Goal: Task Accomplishment & Management: Use online tool/utility

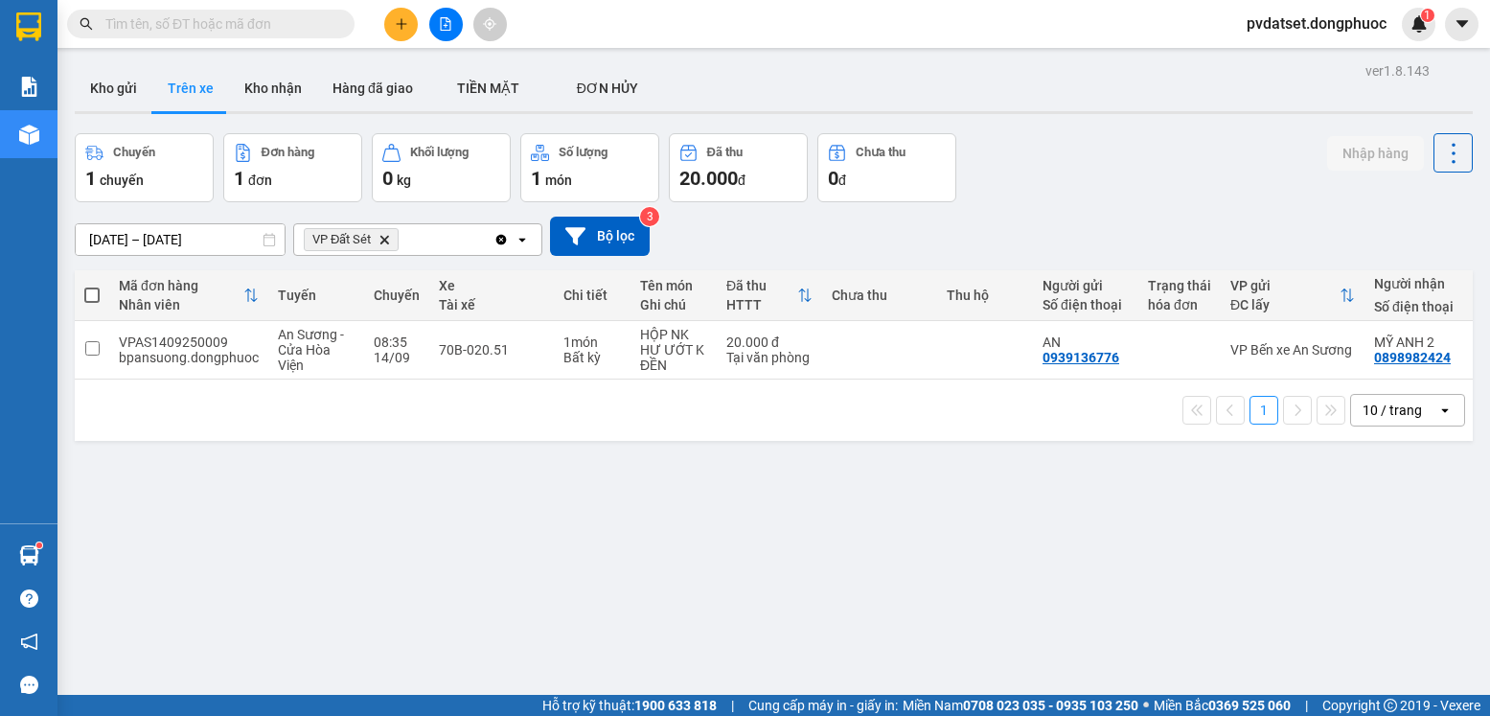
click at [134, 86] on button "Kho gửi" at bounding box center [114, 88] width 78 height 46
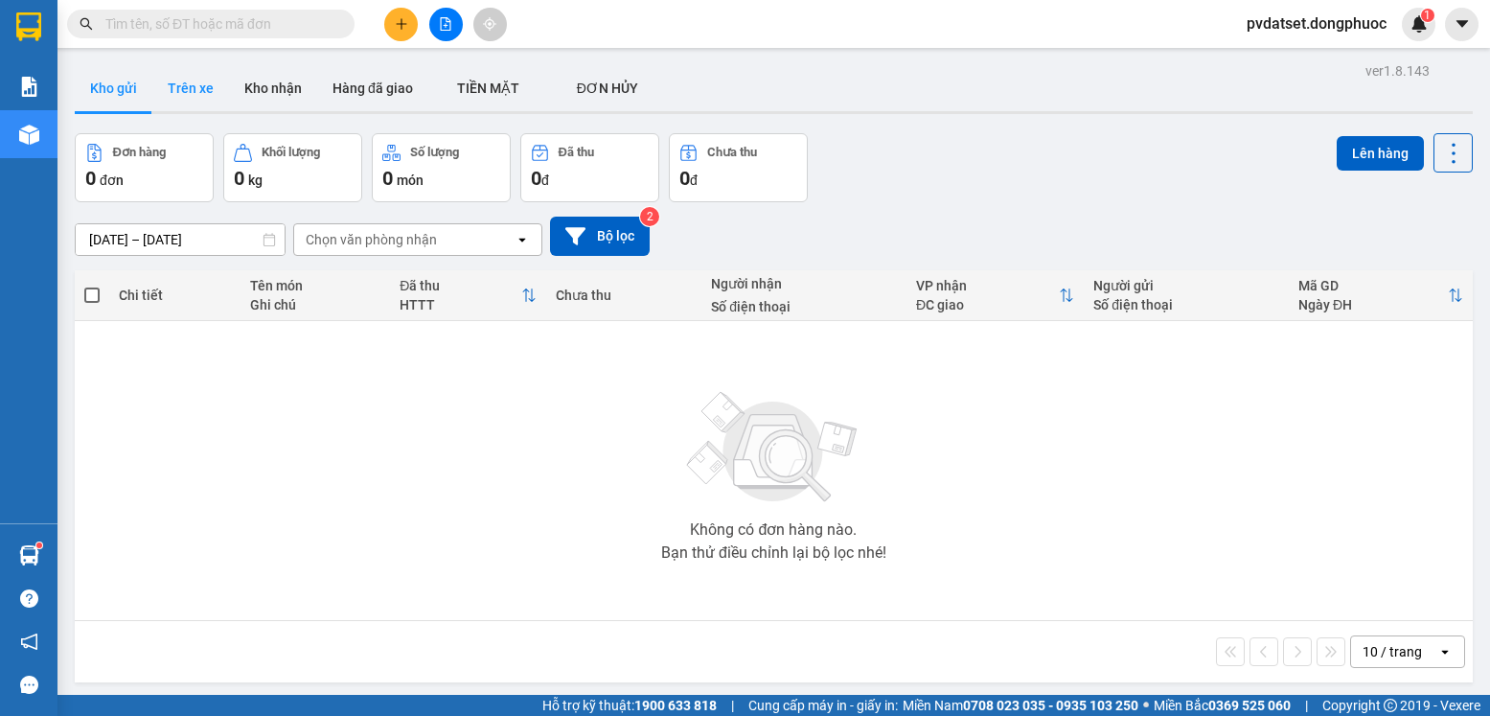
click at [197, 83] on button "Trên xe" at bounding box center [190, 88] width 77 height 46
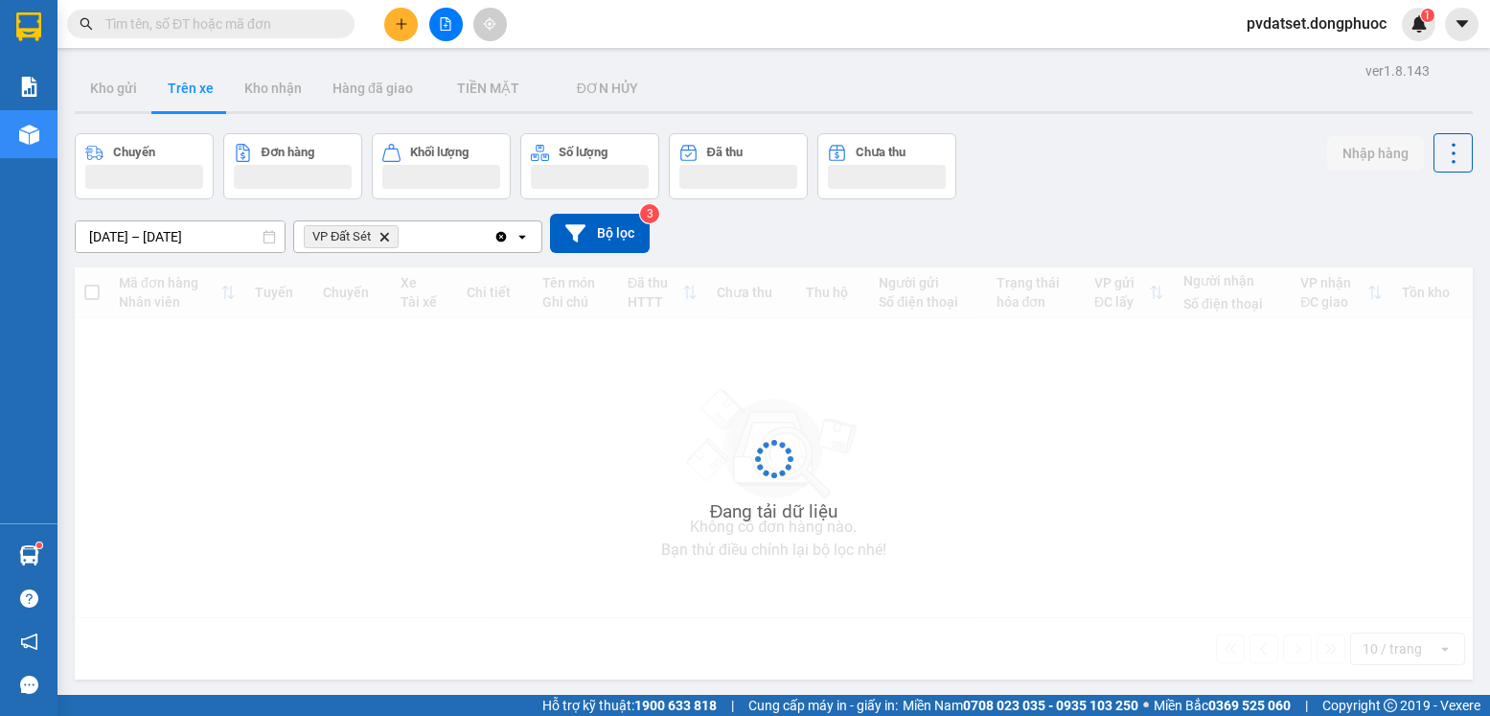
click at [197, 84] on button "Trên xe" at bounding box center [190, 88] width 77 height 46
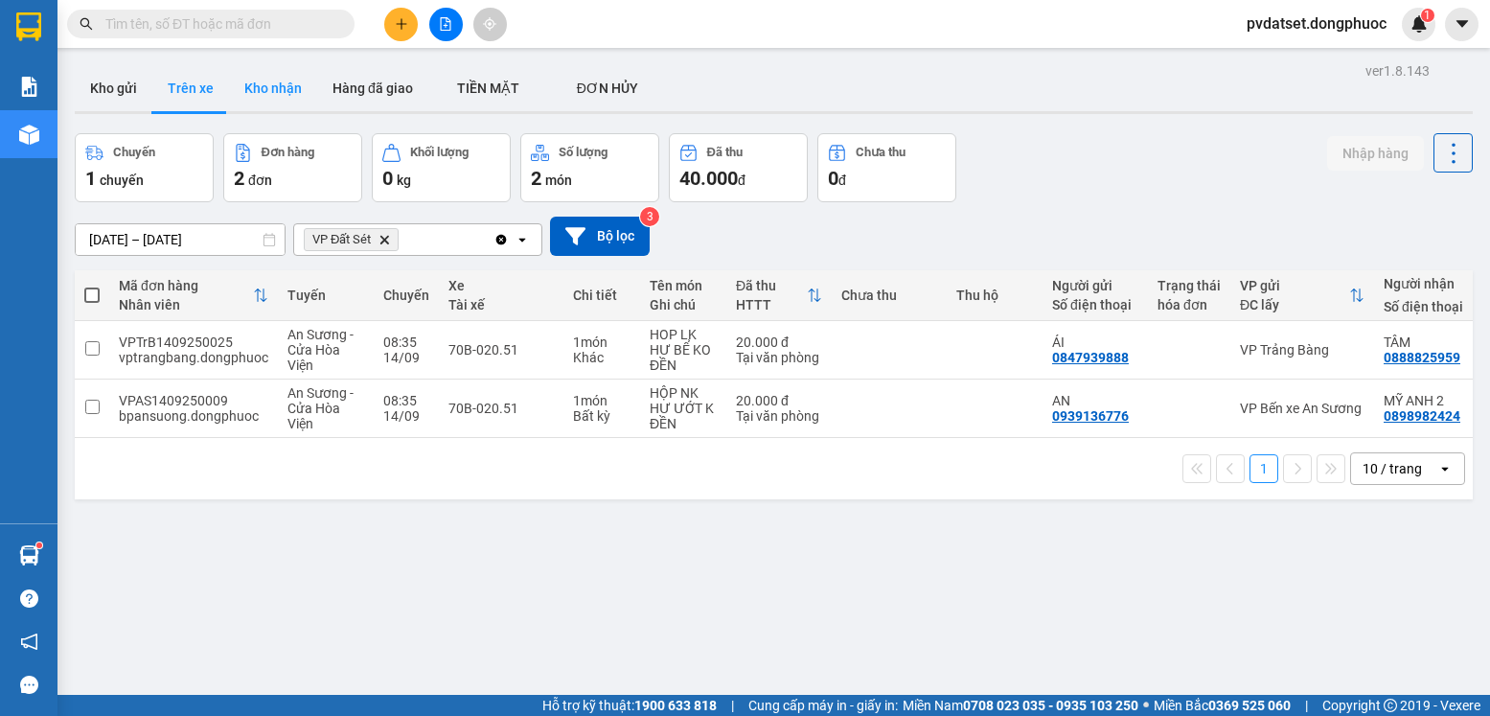
click at [281, 96] on button "Kho nhận" at bounding box center [273, 88] width 88 height 46
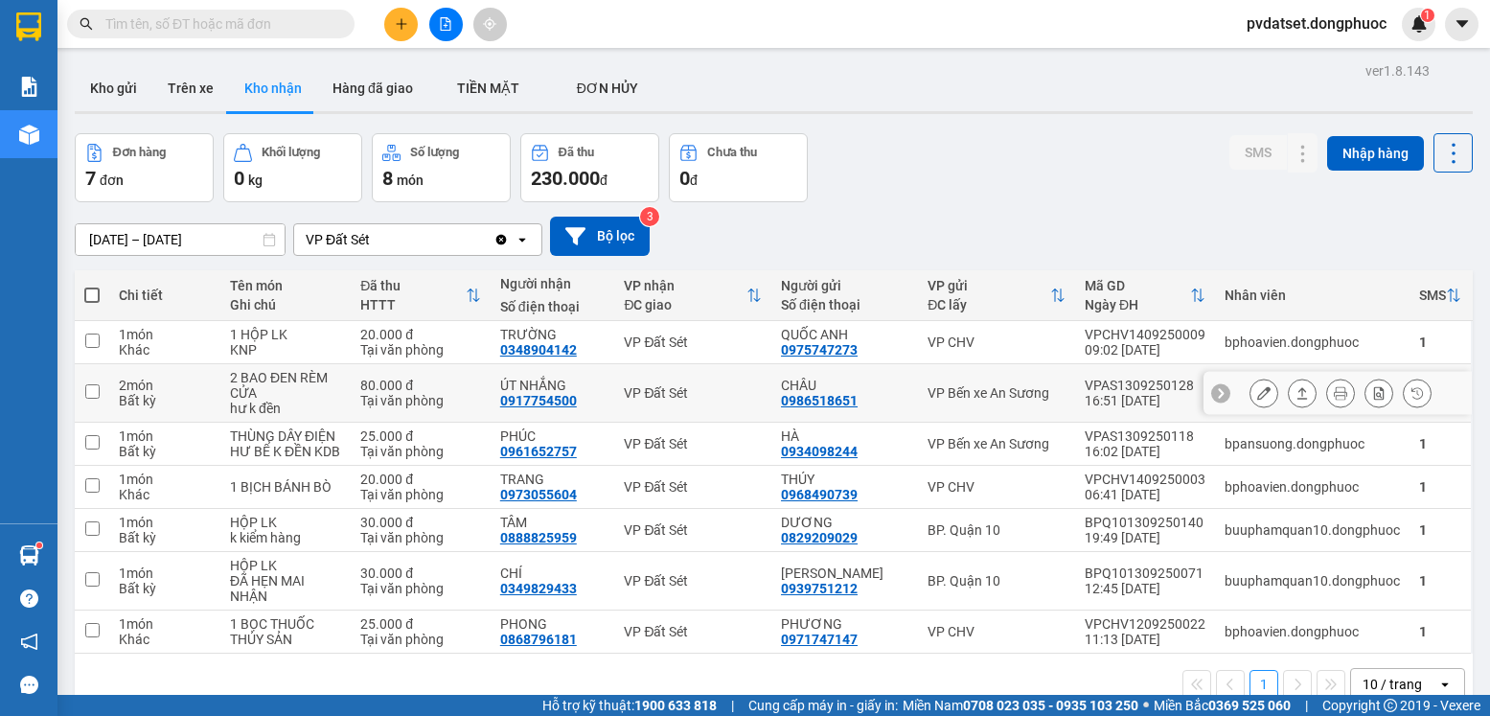
click at [1294, 388] on button at bounding box center [1302, 394] width 27 height 34
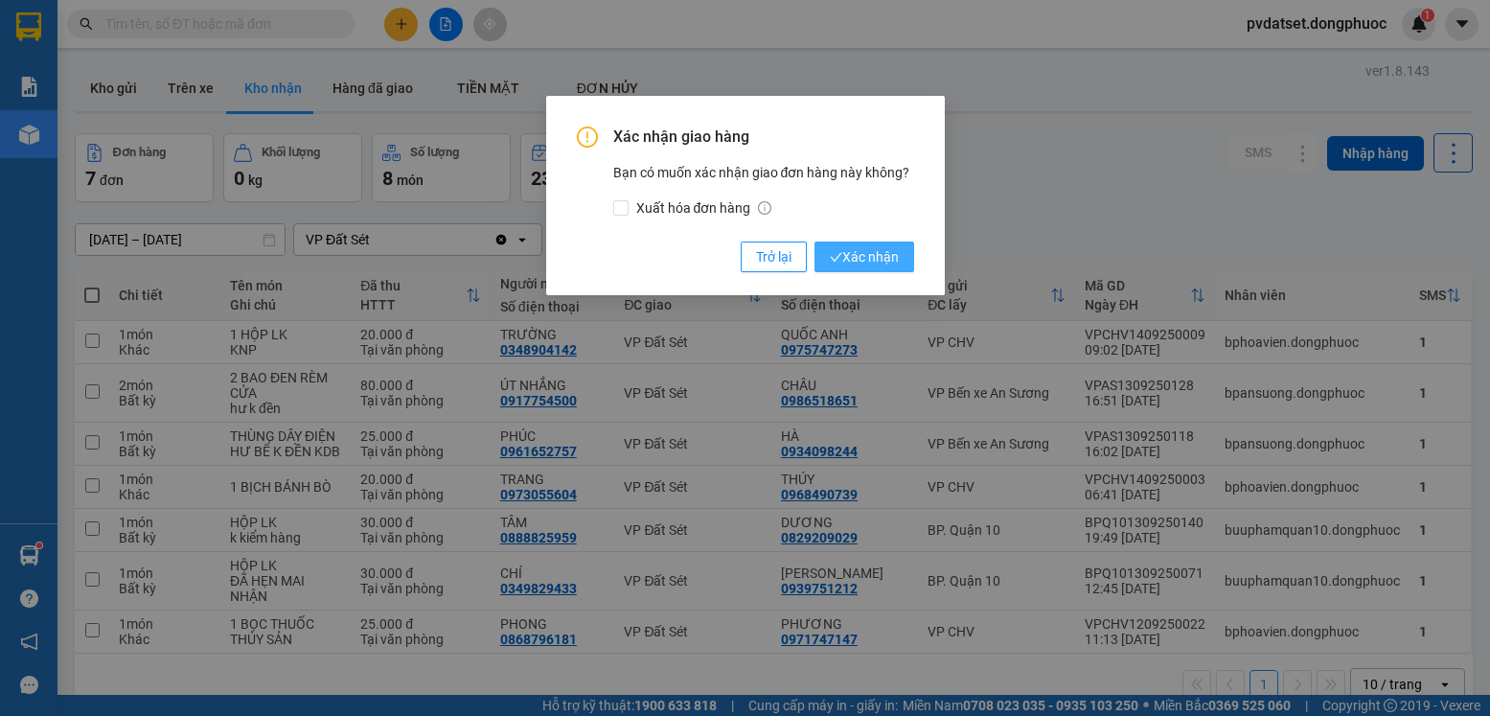
click at [891, 254] on span "Xác nhận" at bounding box center [864, 256] width 69 height 21
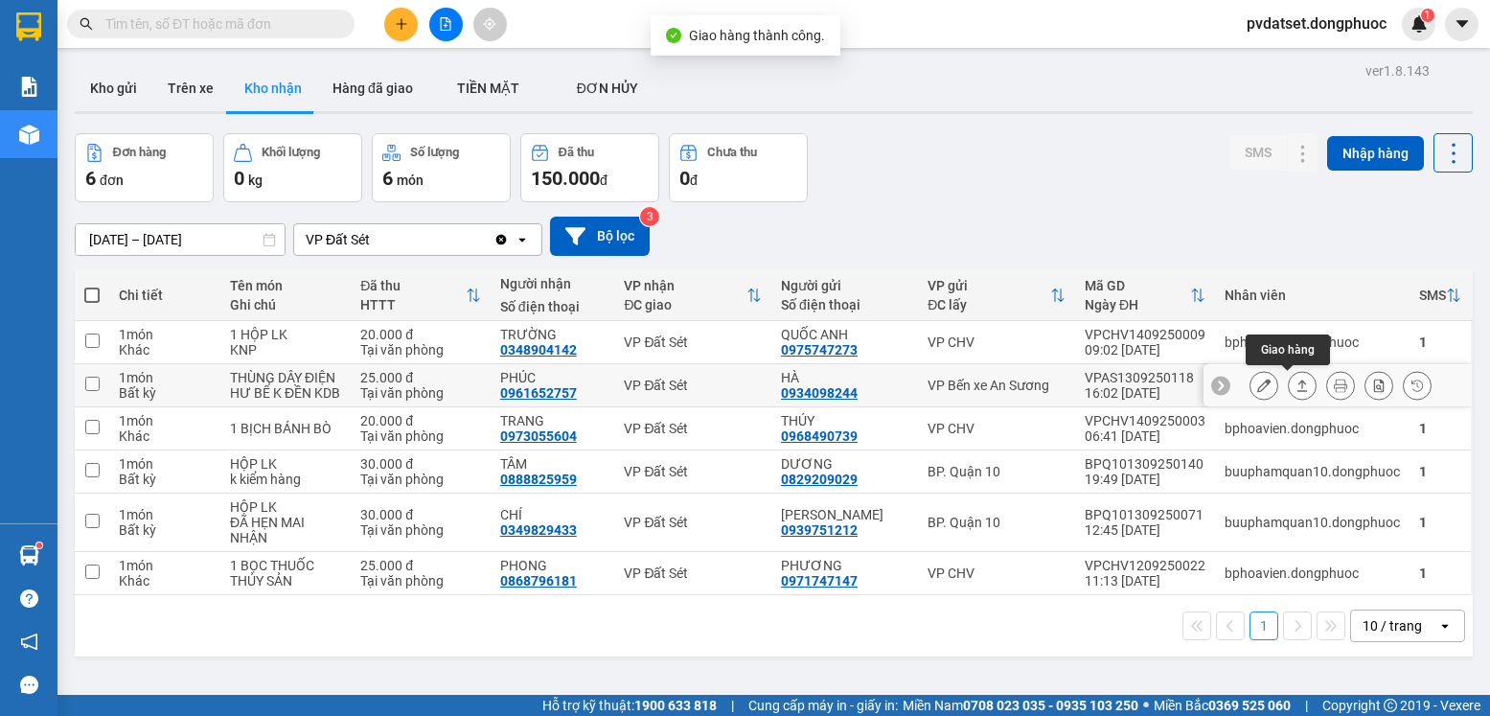
click at [1296, 380] on icon at bounding box center [1302, 385] width 13 height 13
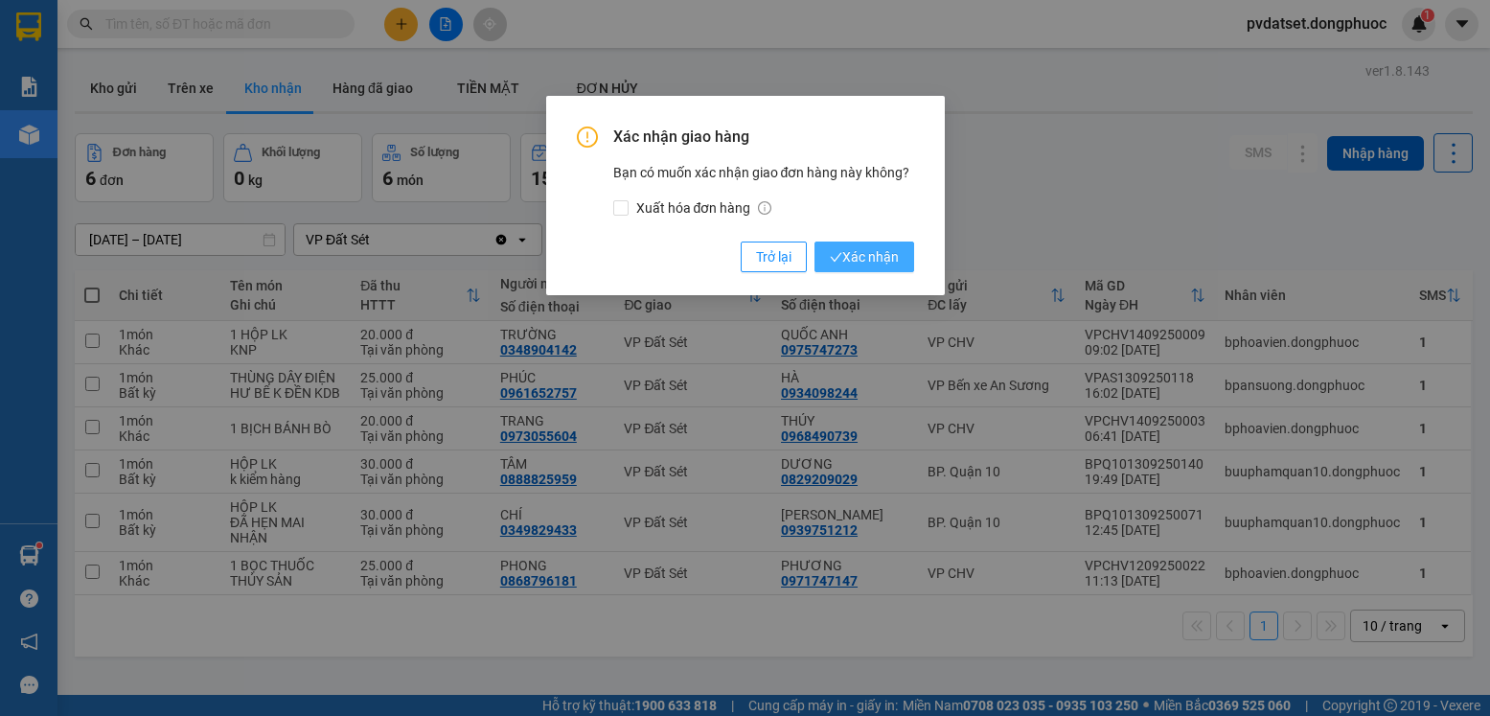
click at [862, 252] on span "Xác nhận" at bounding box center [864, 256] width 69 height 21
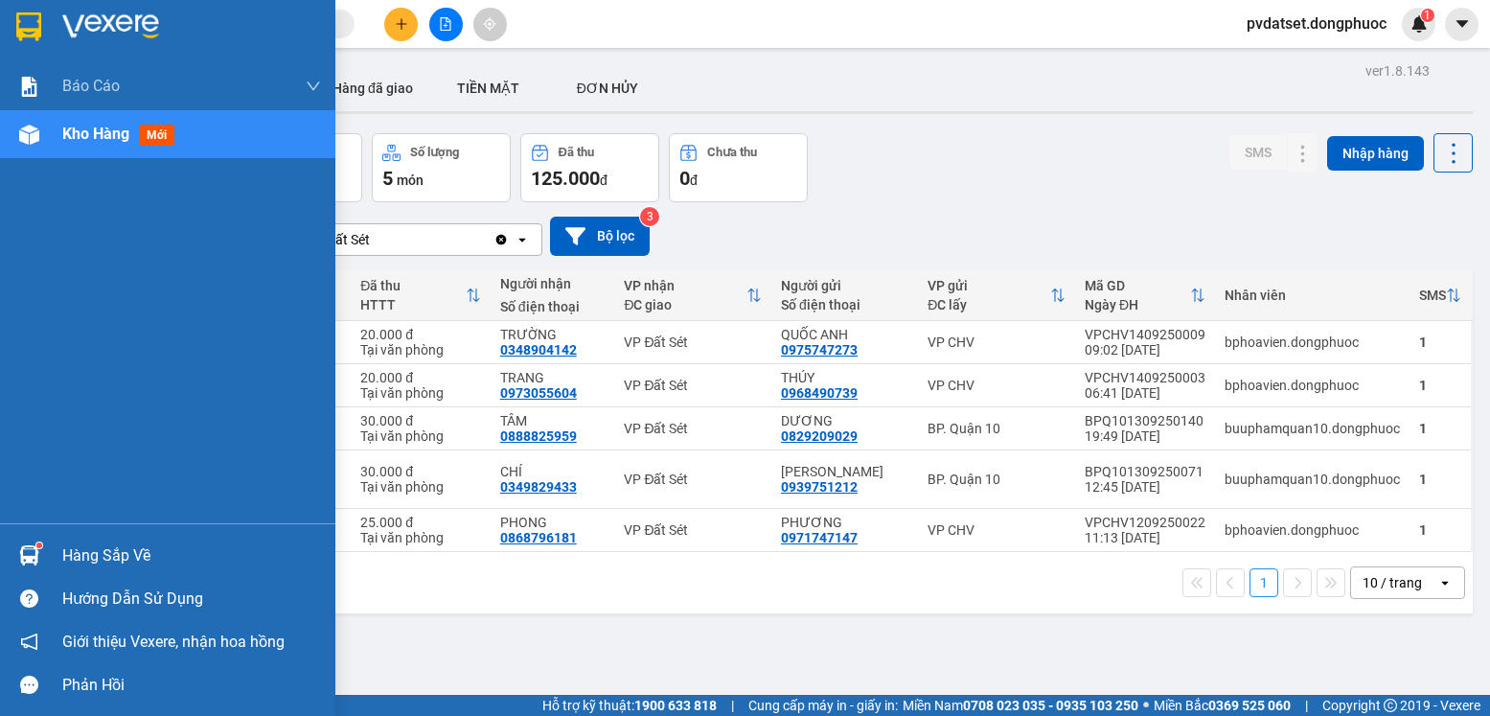
click at [49, 545] on div "Hàng sắp về" at bounding box center [167, 555] width 335 height 43
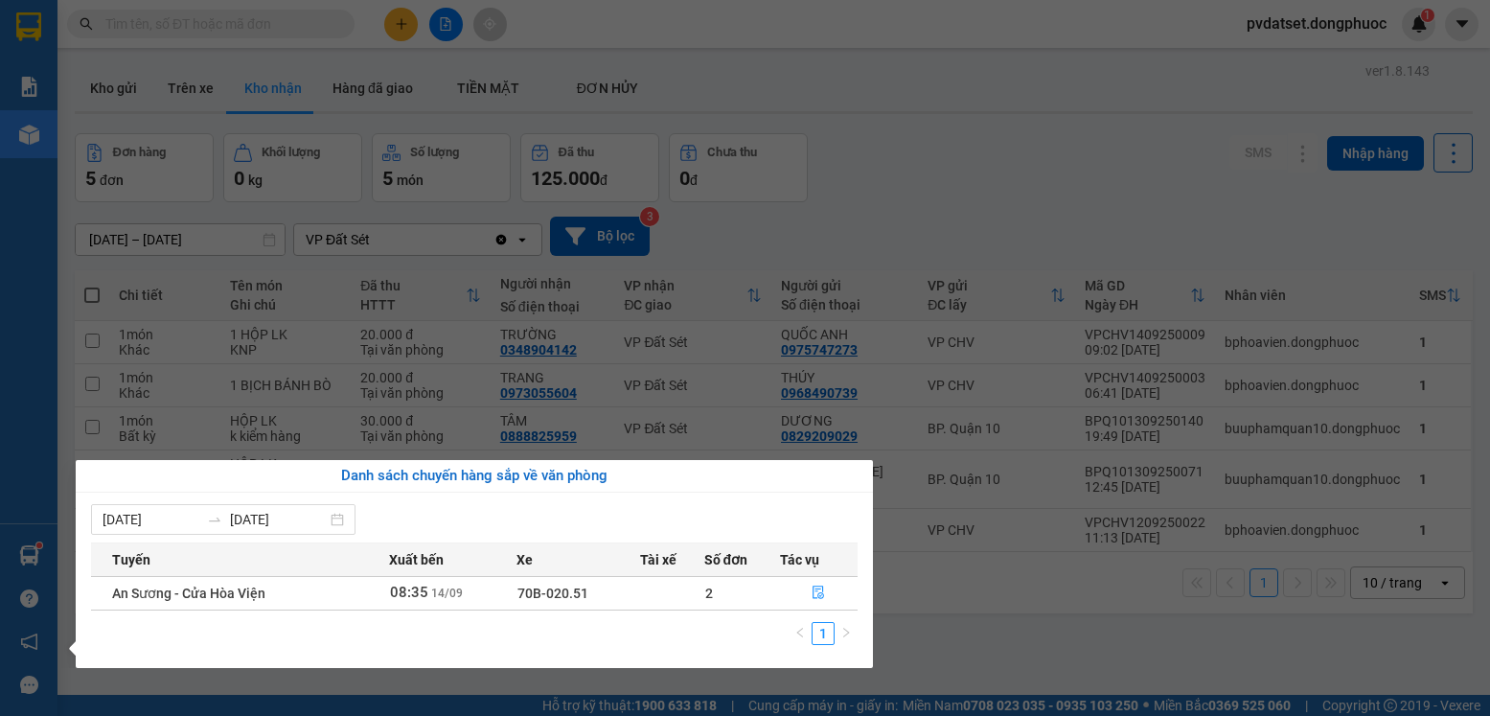
click at [1067, 662] on section "Kết quả tìm kiếm ( 0 ) Bộ lọc Ngày tạo đơn gần nhất No Data pvdatset.dongphuoc …" at bounding box center [745, 358] width 1490 height 716
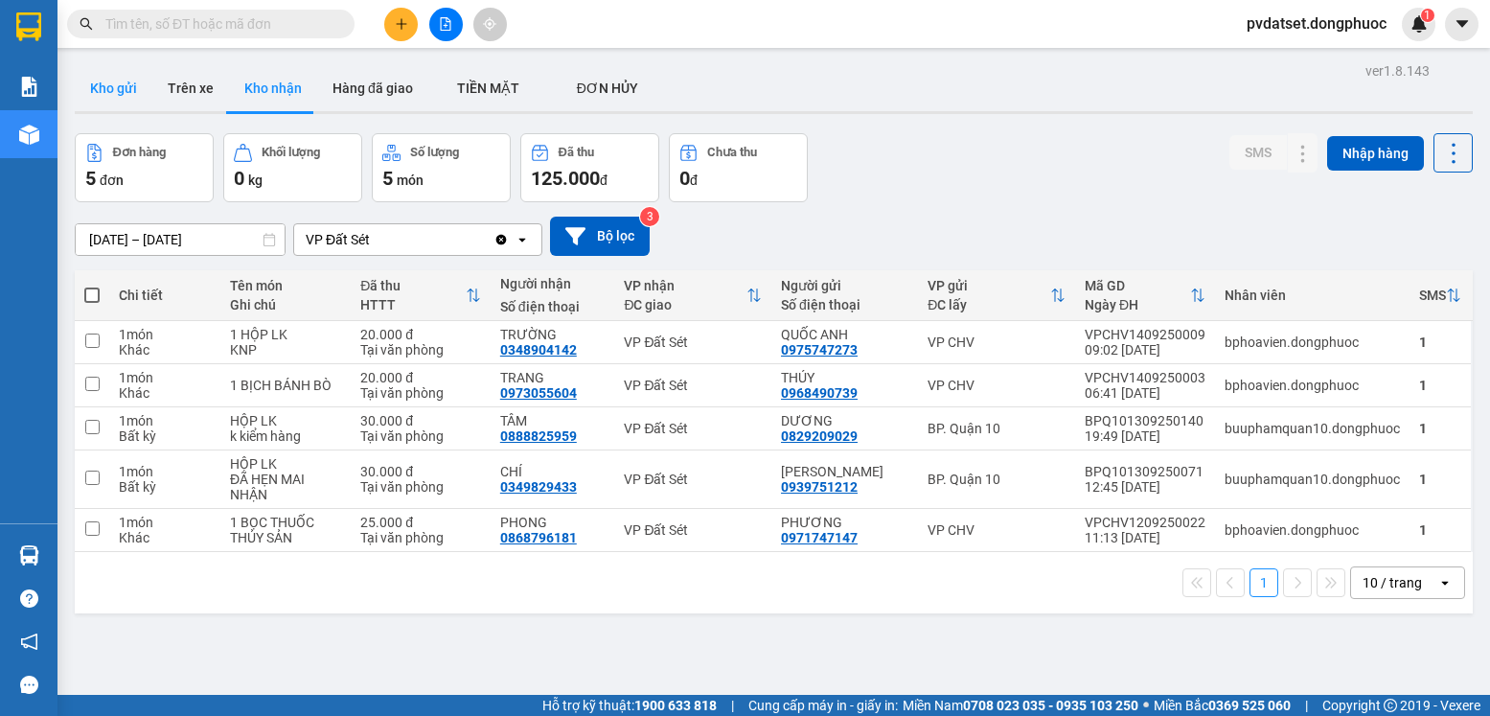
click at [113, 79] on button "Kho gửi" at bounding box center [114, 88] width 78 height 46
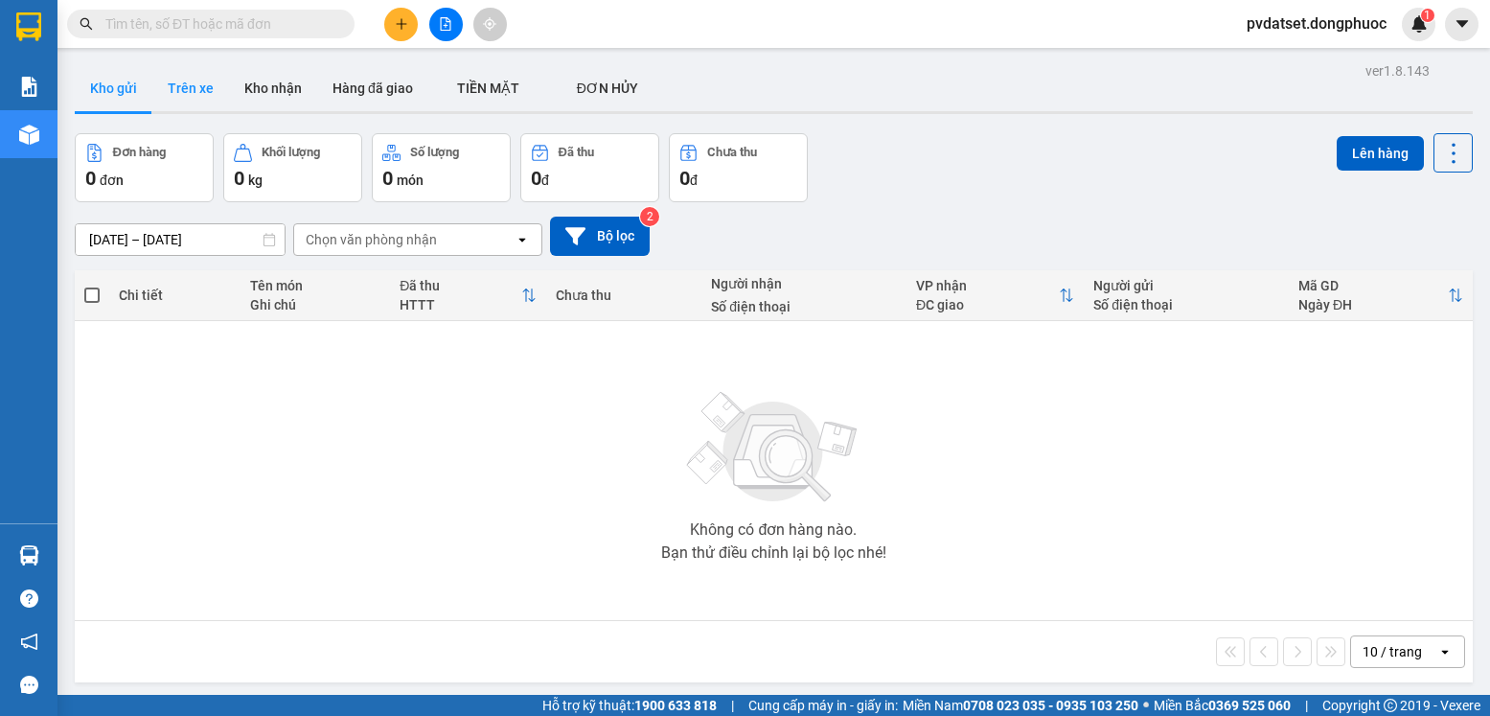
click at [187, 89] on button "Trên xe" at bounding box center [190, 88] width 77 height 46
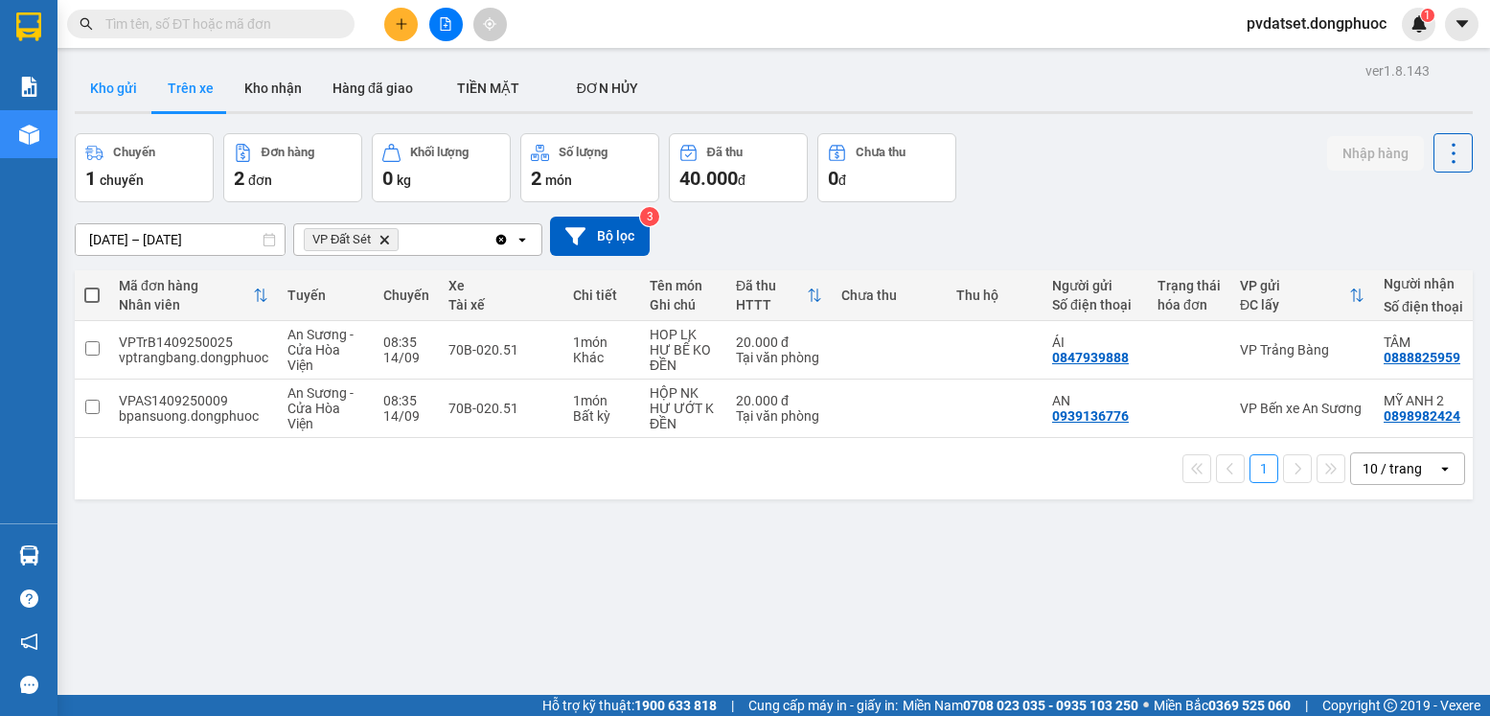
click at [111, 90] on button "Kho gửi" at bounding box center [114, 88] width 78 height 46
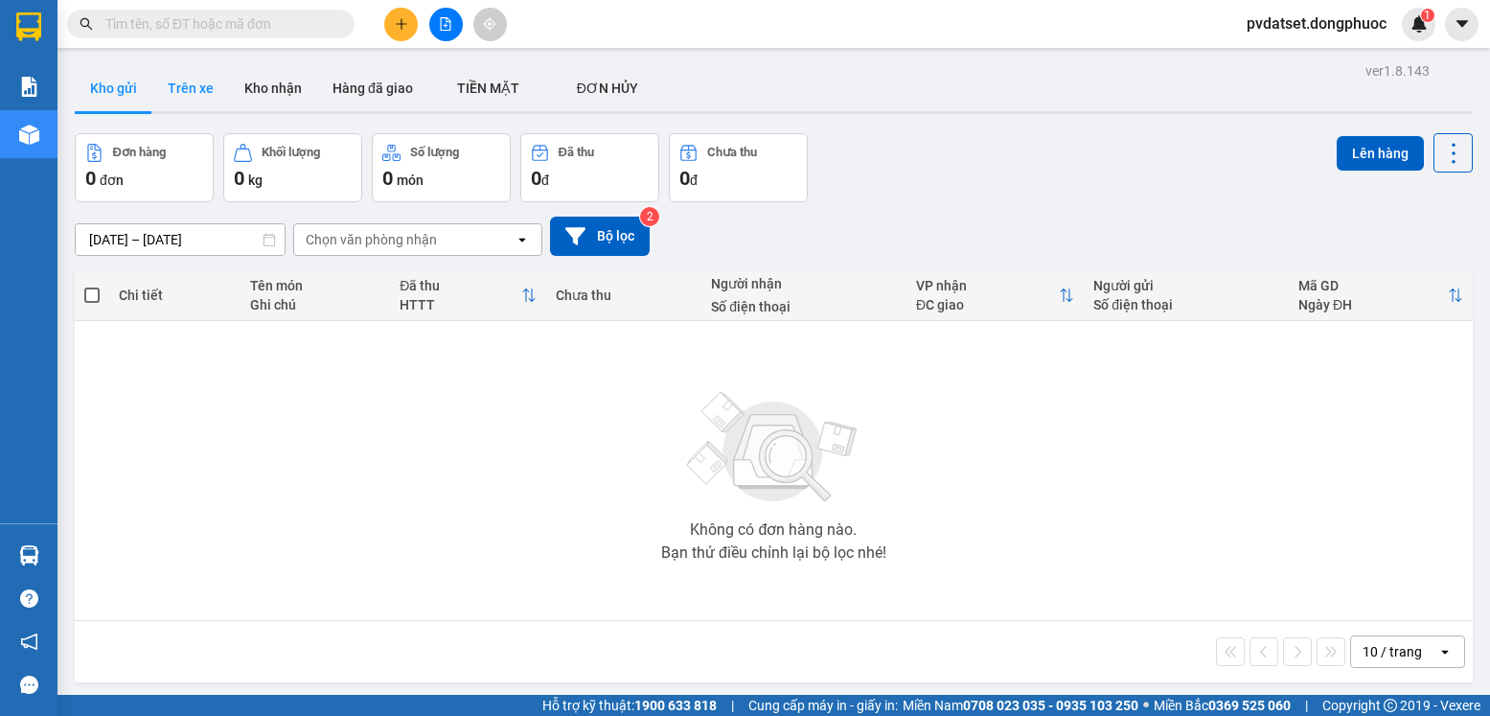
click at [198, 94] on button "Trên xe" at bounding box center [190, 88] width 77 height 46
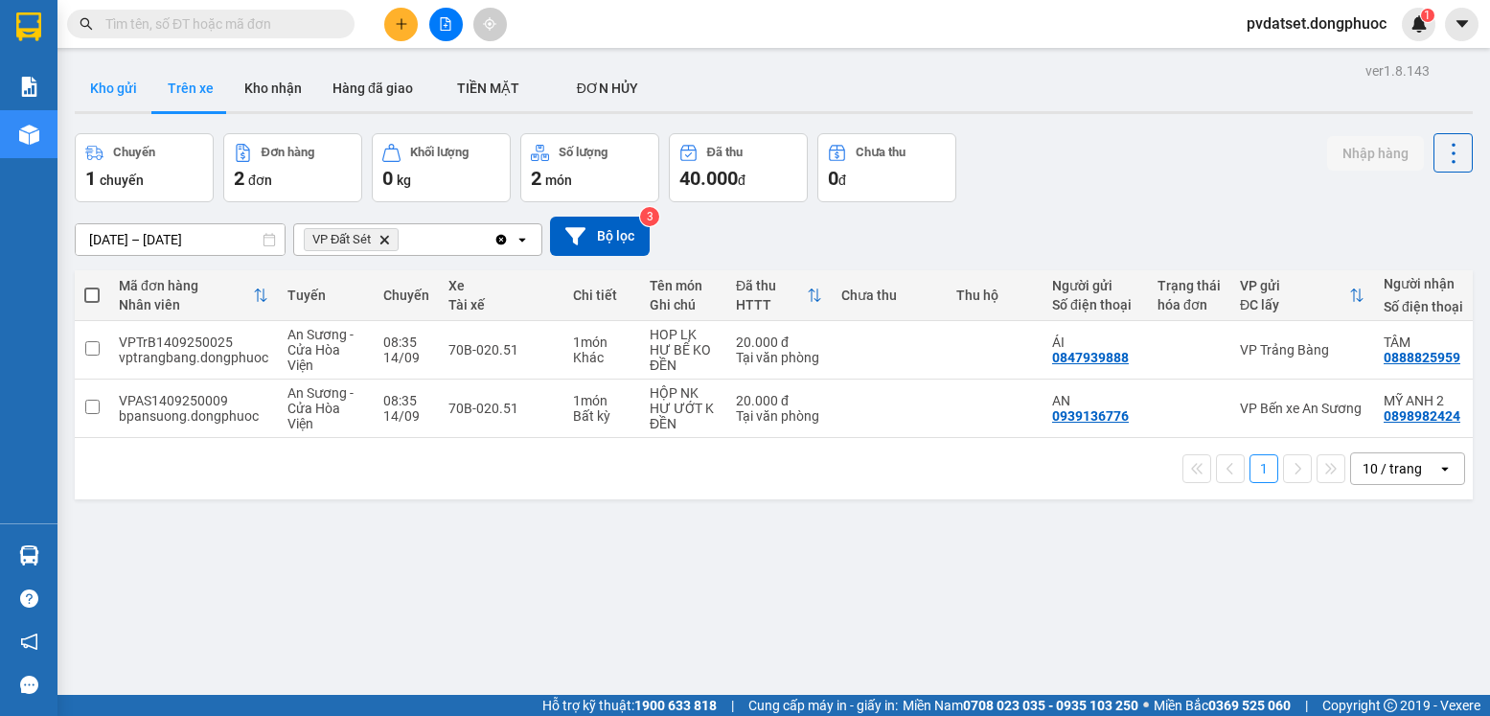
click at [127, 95] on button "Kho gửi" at bounding box center [114, 88] width 78 height 46
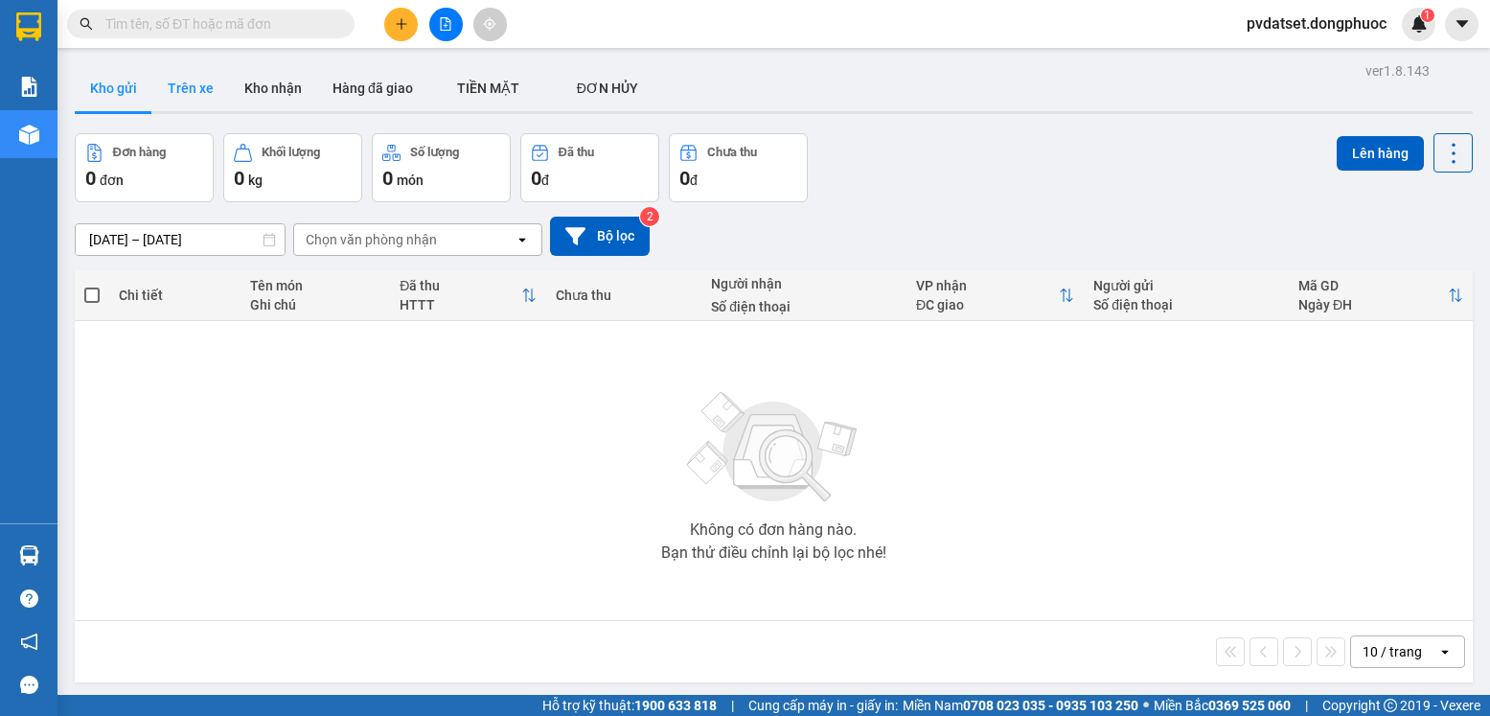
click at [192, 88] on button "Trên xe" at bounding box center [190, 88] width 77 height 46
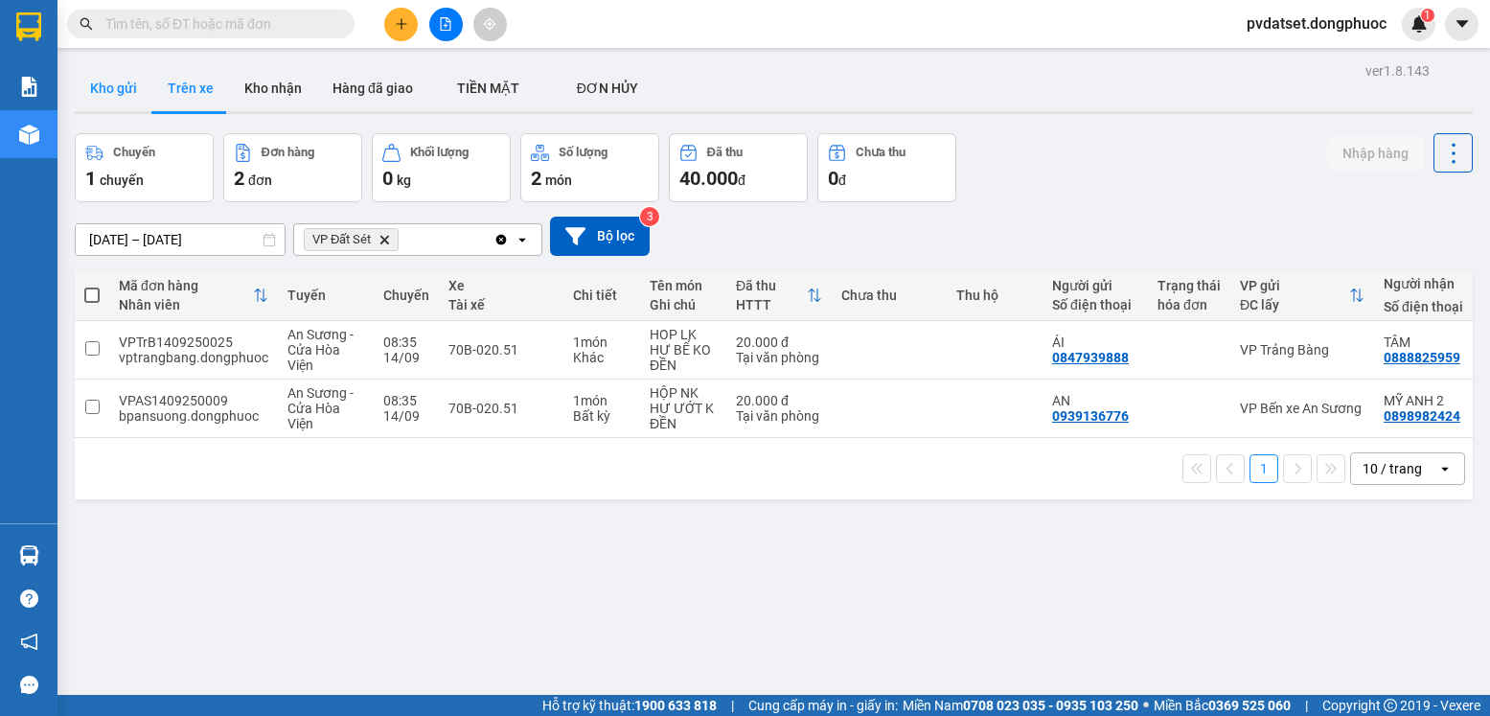
click at [129, 89] on button "Kho gửi" at bounding box center [114, 88] width 78 height 46
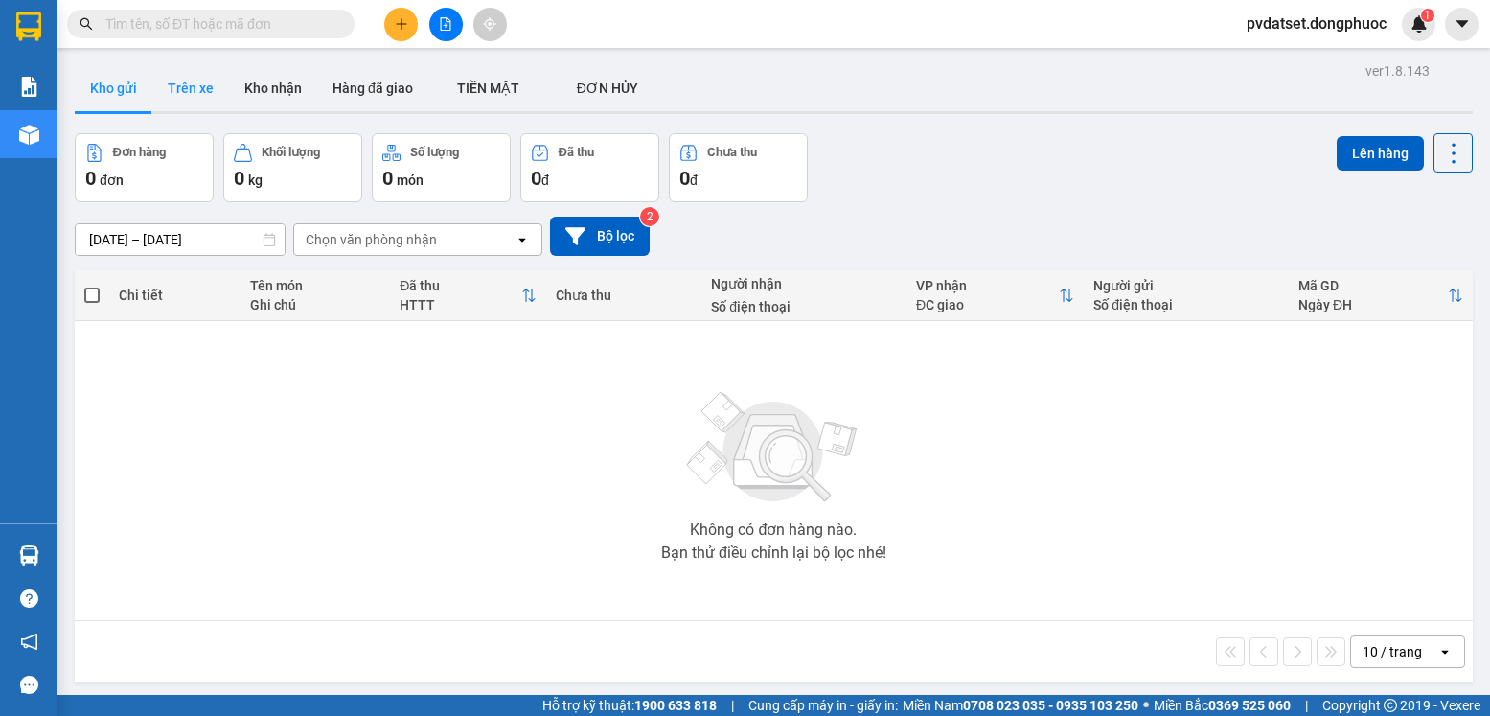
click at [186, 90] on button "Trên xe" at bounding box center [190, 88] width 77 height 46
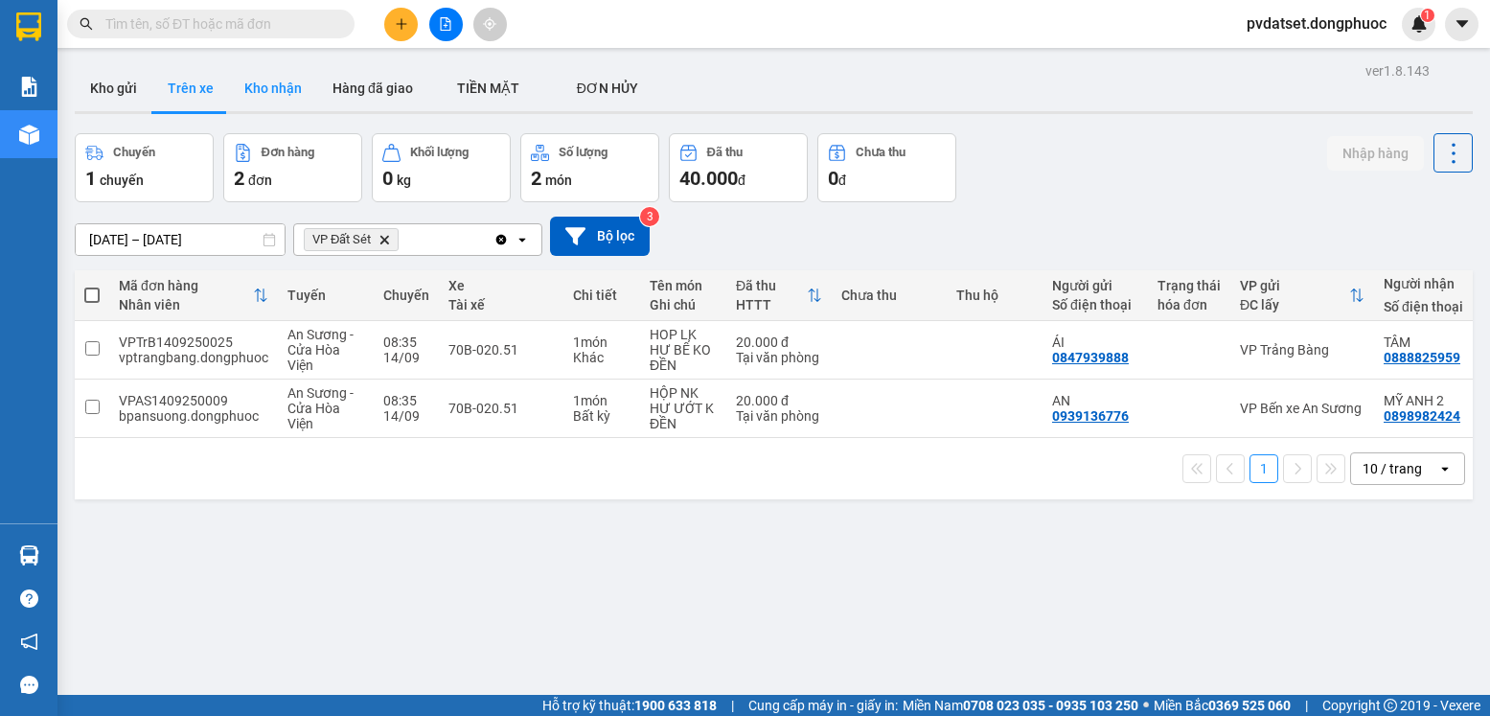
click at [266, 91] on button "Kho nhận" at bounding box center [273, 88] width 88 height 46
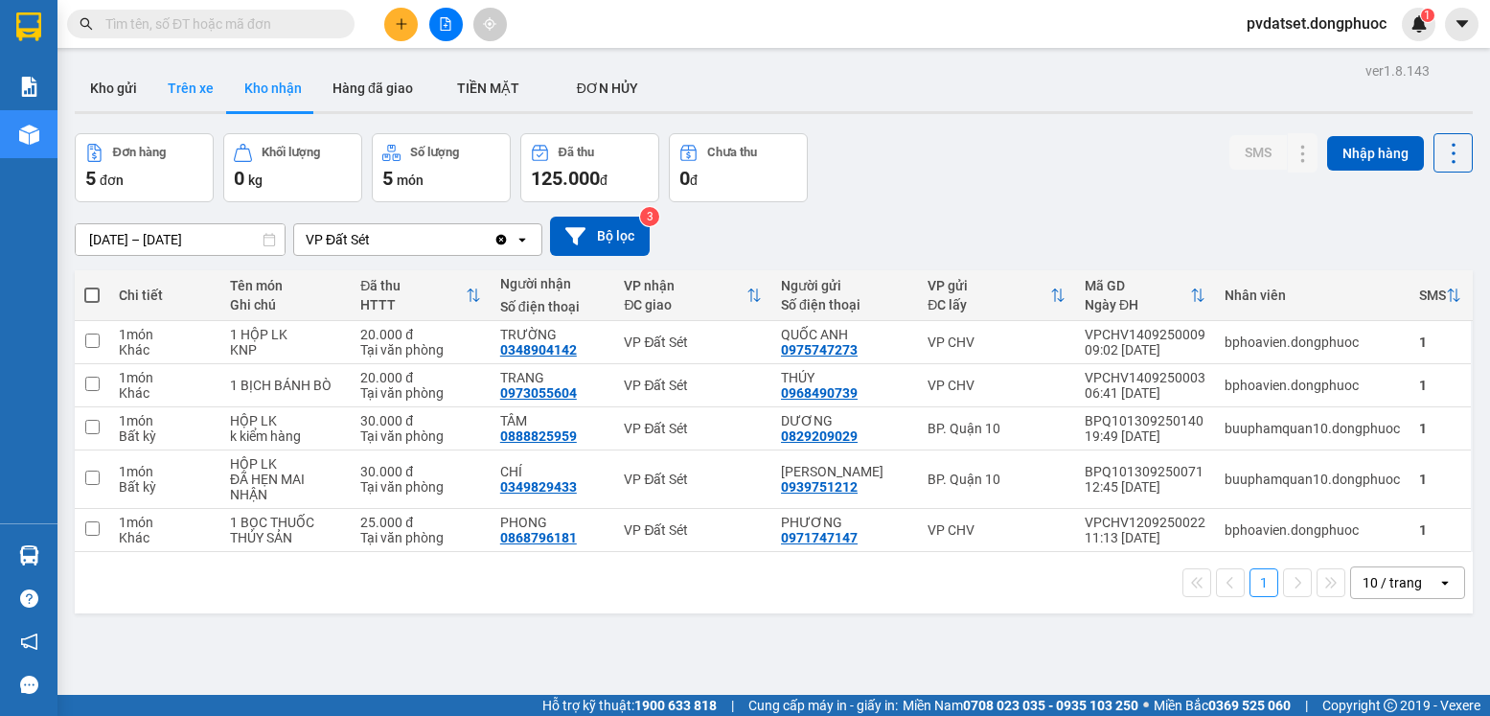
click at [184, 93] on button "Trên xe" at bounding box center [190, 88] width 77 height 46
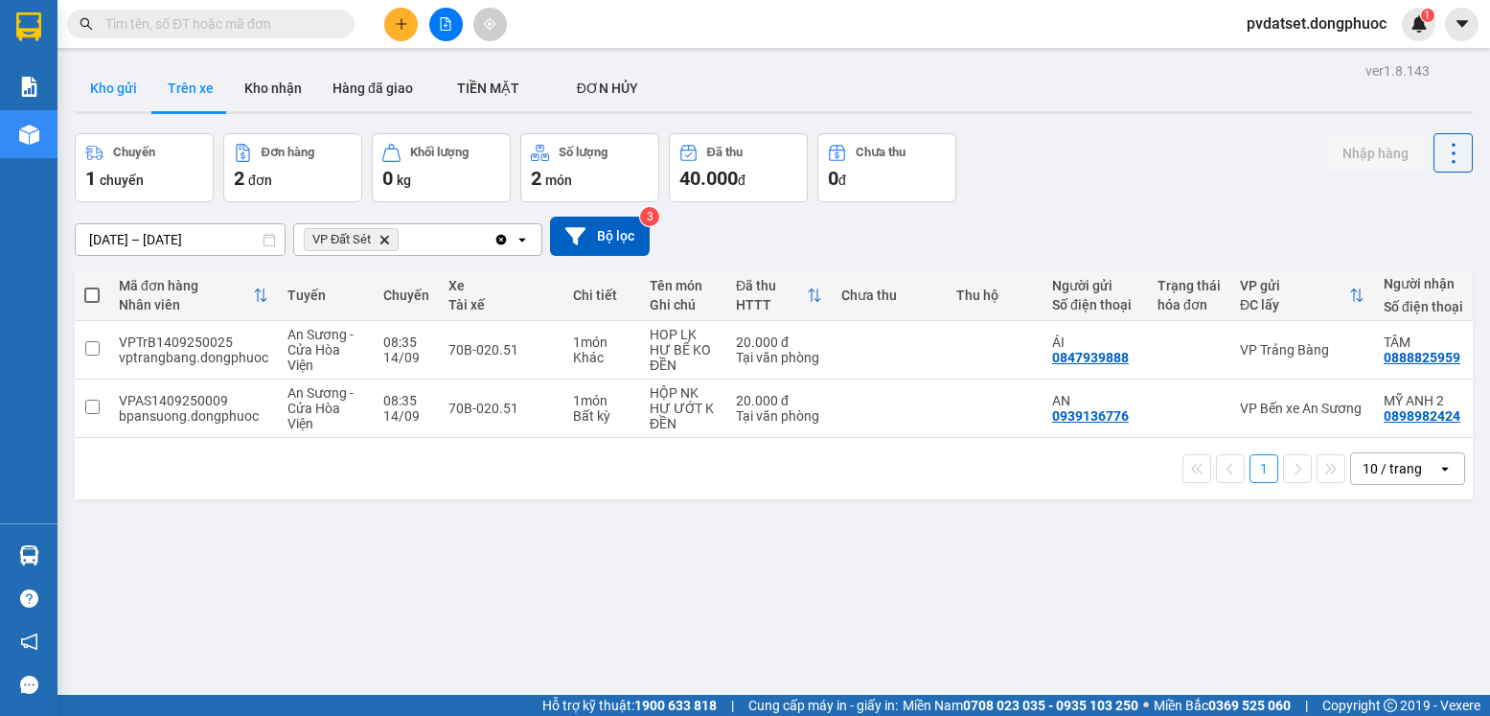
click at [123, 103] on button "Kho gửi" at bounding box center [114, 88] width 78 height 46
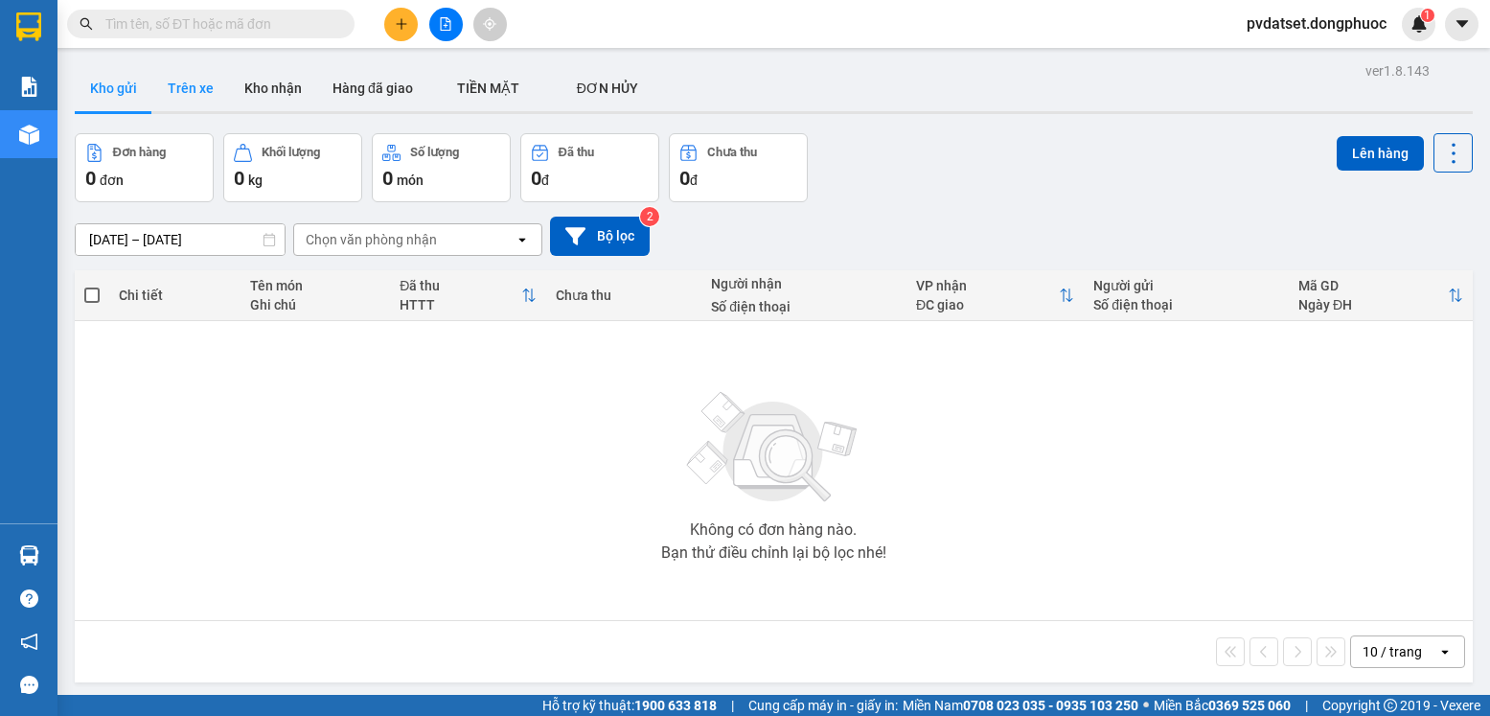
click at [178, 97] on button "Trên xe" at bounding box center [190, 88] width 77 height 46
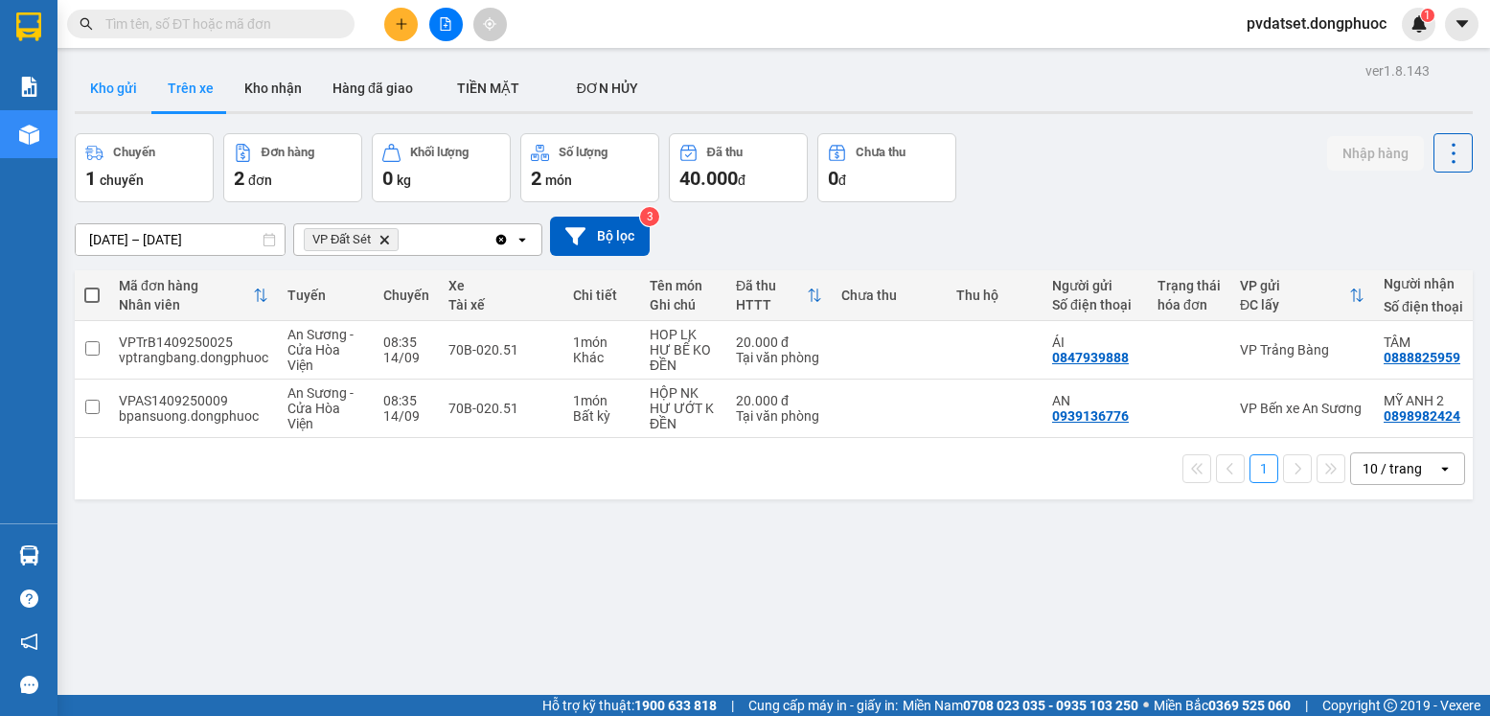
click at [119, 96] on button "Kho gửi" at bounding box center [114, 88] width 78 height 46
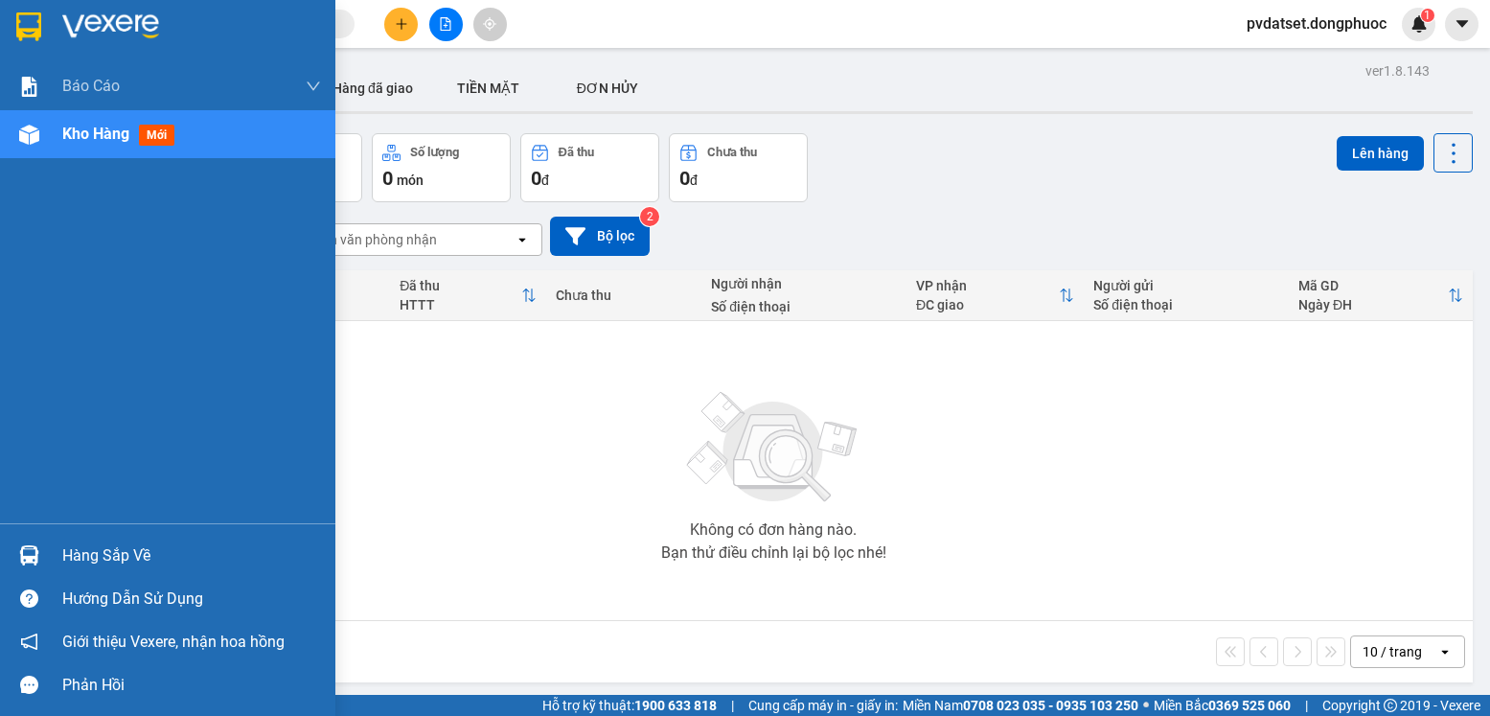
click at [60, 553] on div "Hàng sắp về" at bounding box center [167, 555] width 335 height 43
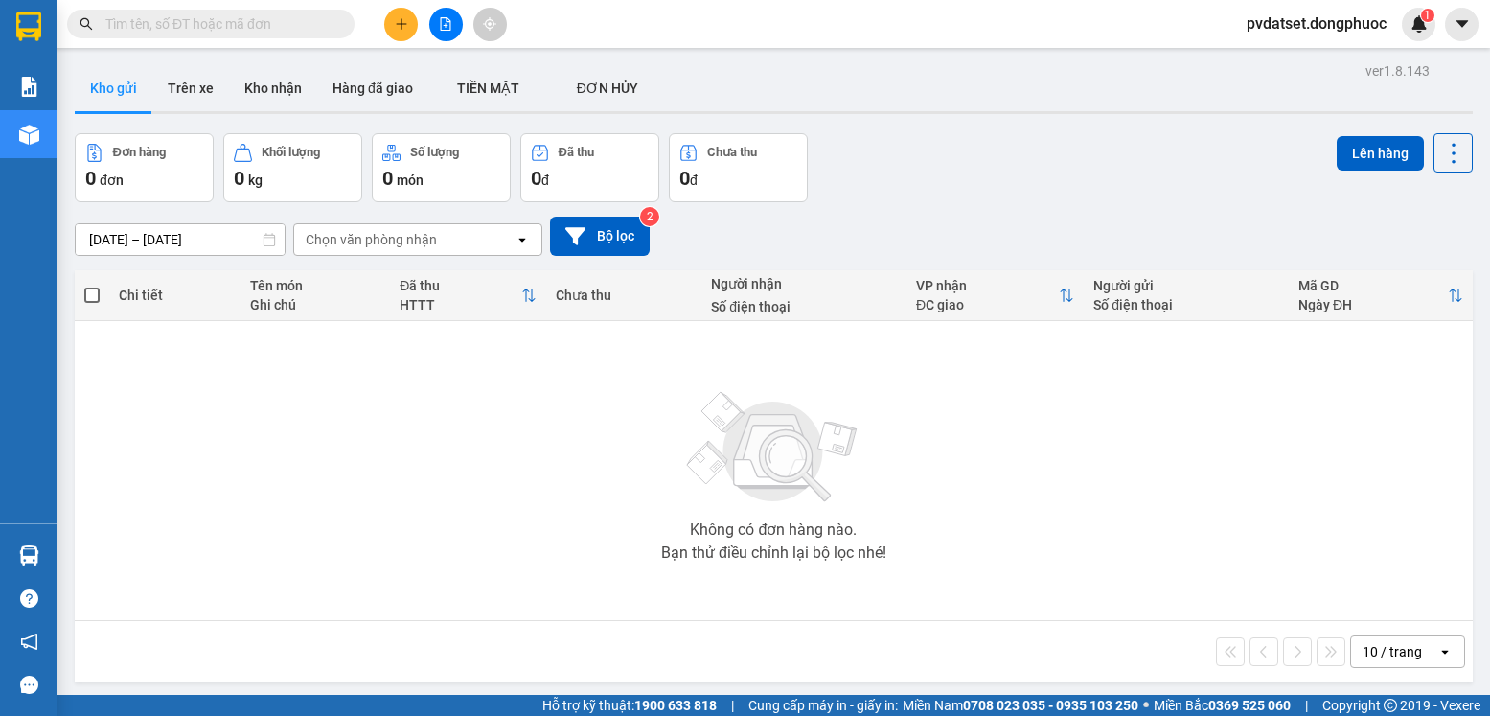
click at [629, 419] on section "Kết quả tìm kiếm ( 0 ) Bộ lọc Ngày tạo đơn gần nhất No Data pvdatset.dongphuoc …" at bounding box center [745, 358] width 1490 height 716
click at [192, 89] on button "Trên xe" at bounding box center [190, 88] width 77 height 46
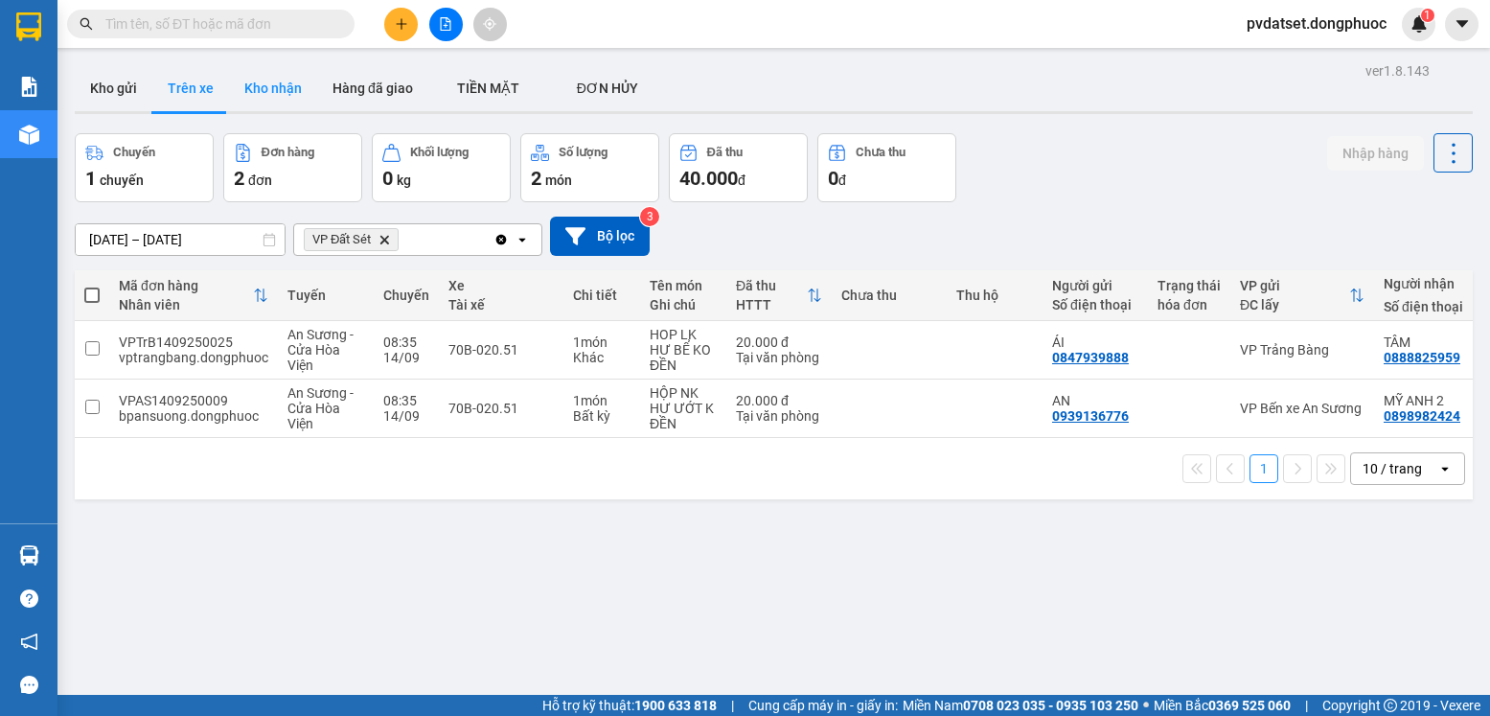
click at [259, 82] on button "Kho nhận" at bounding box center [273, 88] width 88 height 46
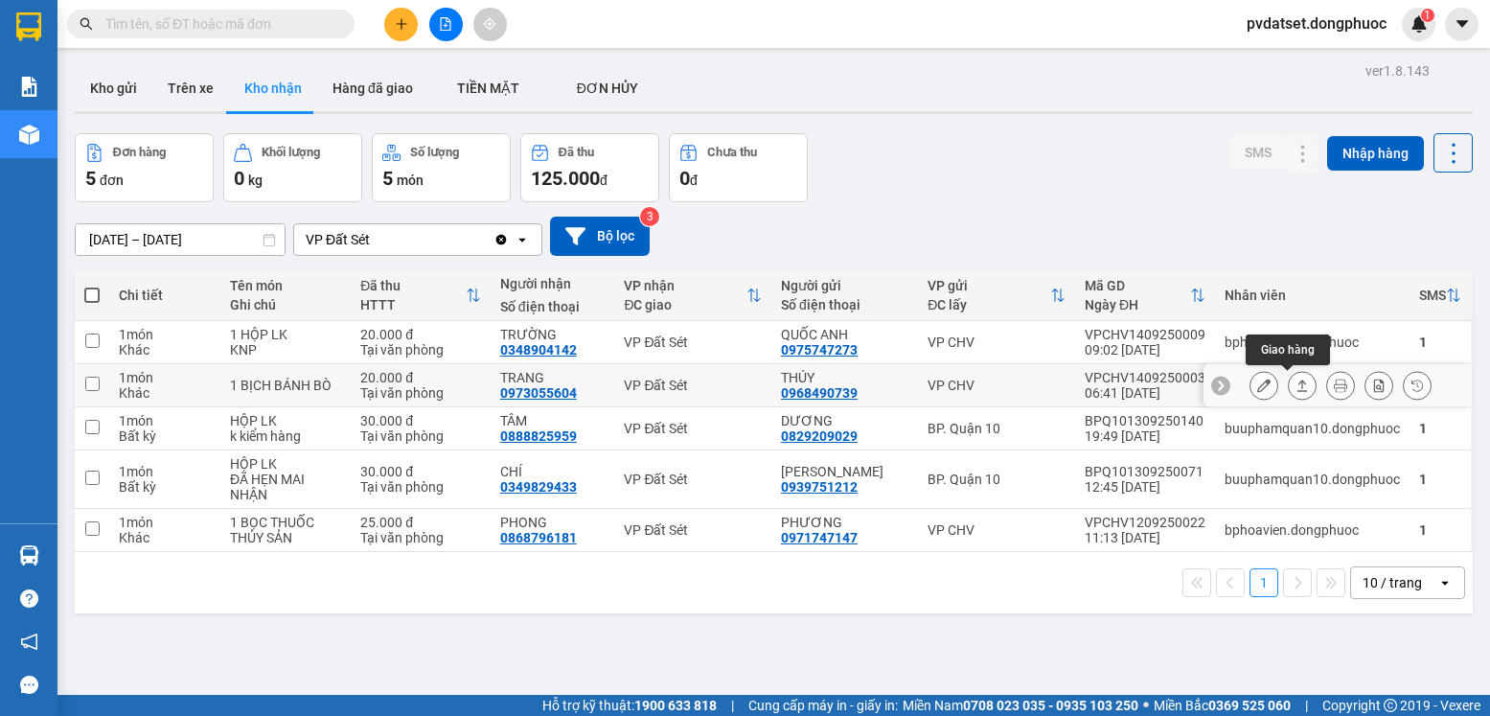
click at [1296, 387] on icon at bounding box center [1302, 385] width 13 height 13
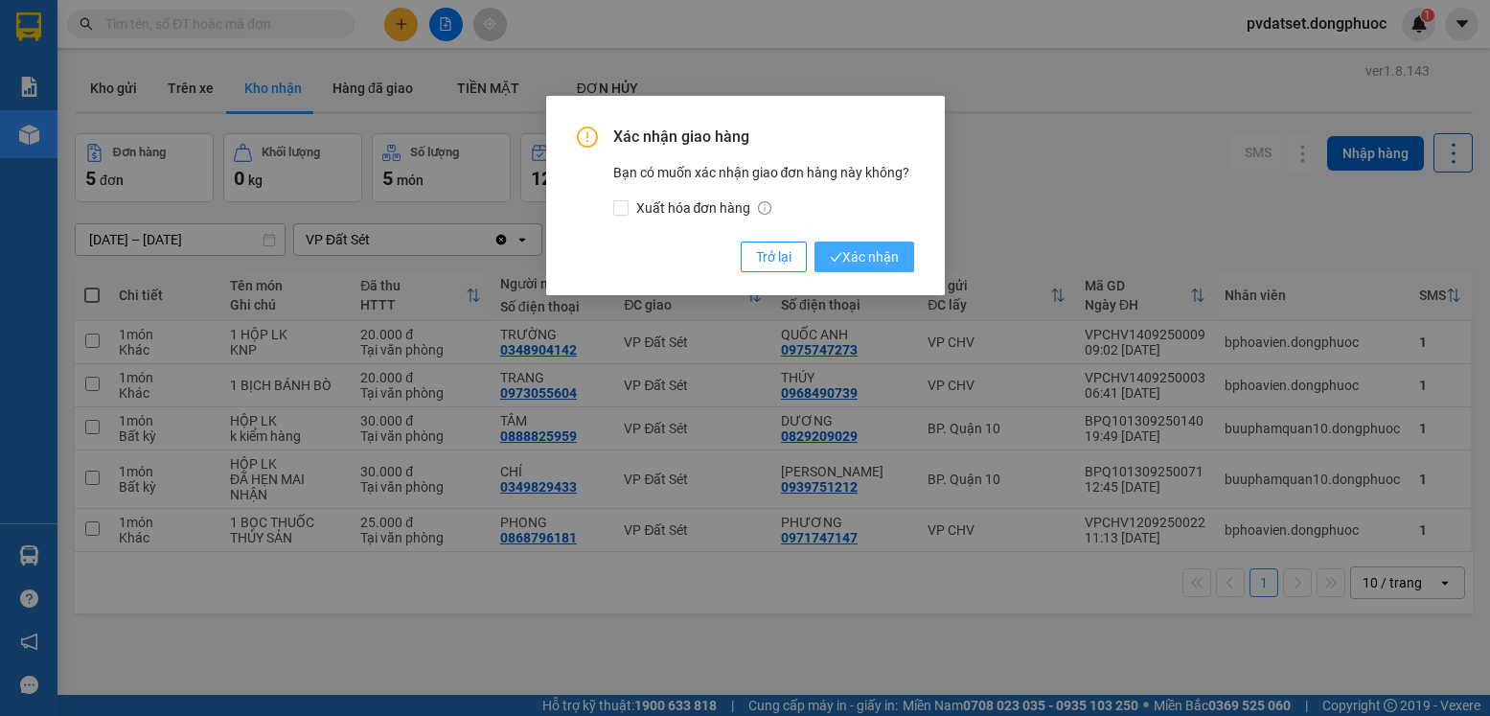
click at [889, 259] on span "Xác nhận" at bounding box center [864, 256] width 69 height 21
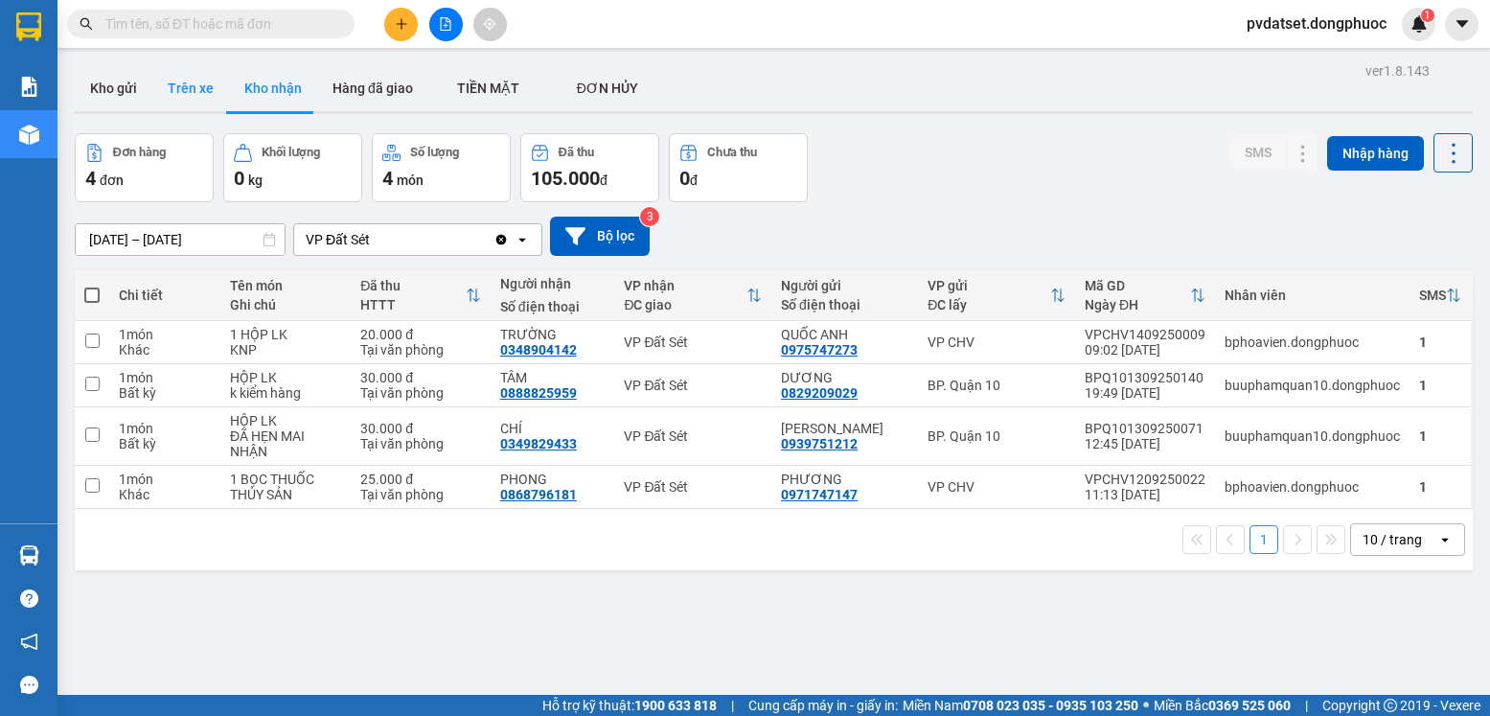
click at [183, 80] on button "Trên xe" at bounding box center [190, 88] width 77 height 46
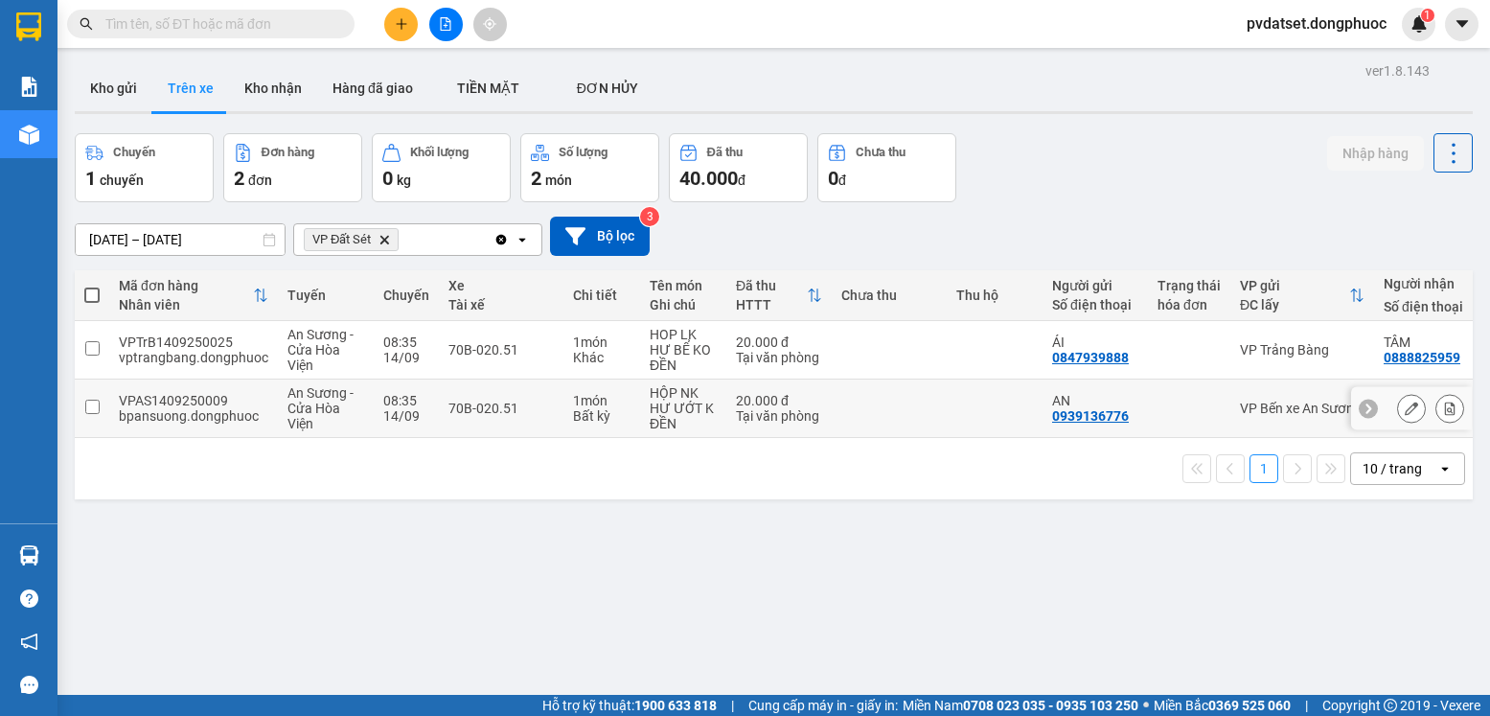
click at [767, 424] on div "Tại văn phòng" at bounding box center [779, 415] width 86 height 15
checkbox input "true"
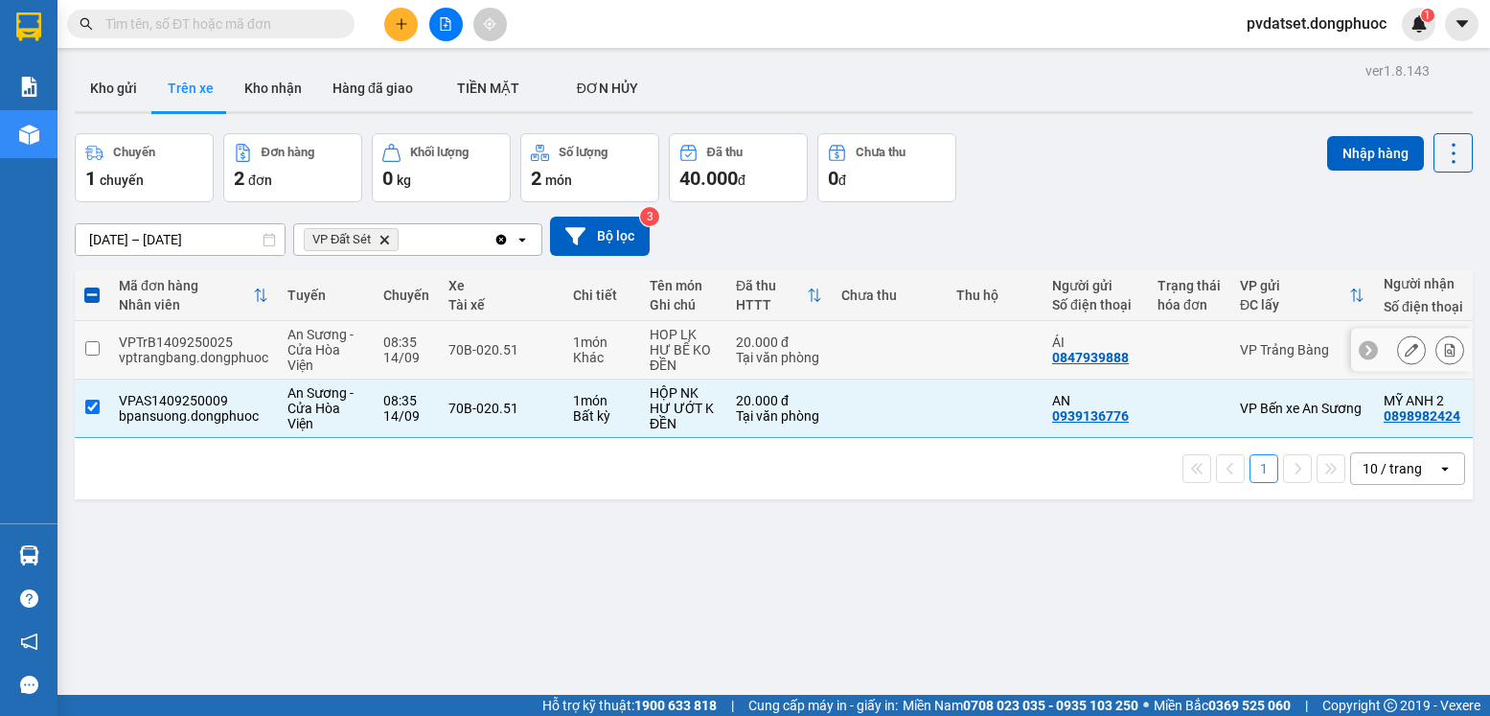
click at [791, 361] on div "Tại văn phòng" at bounding box center [779, 357] width 86 height 15
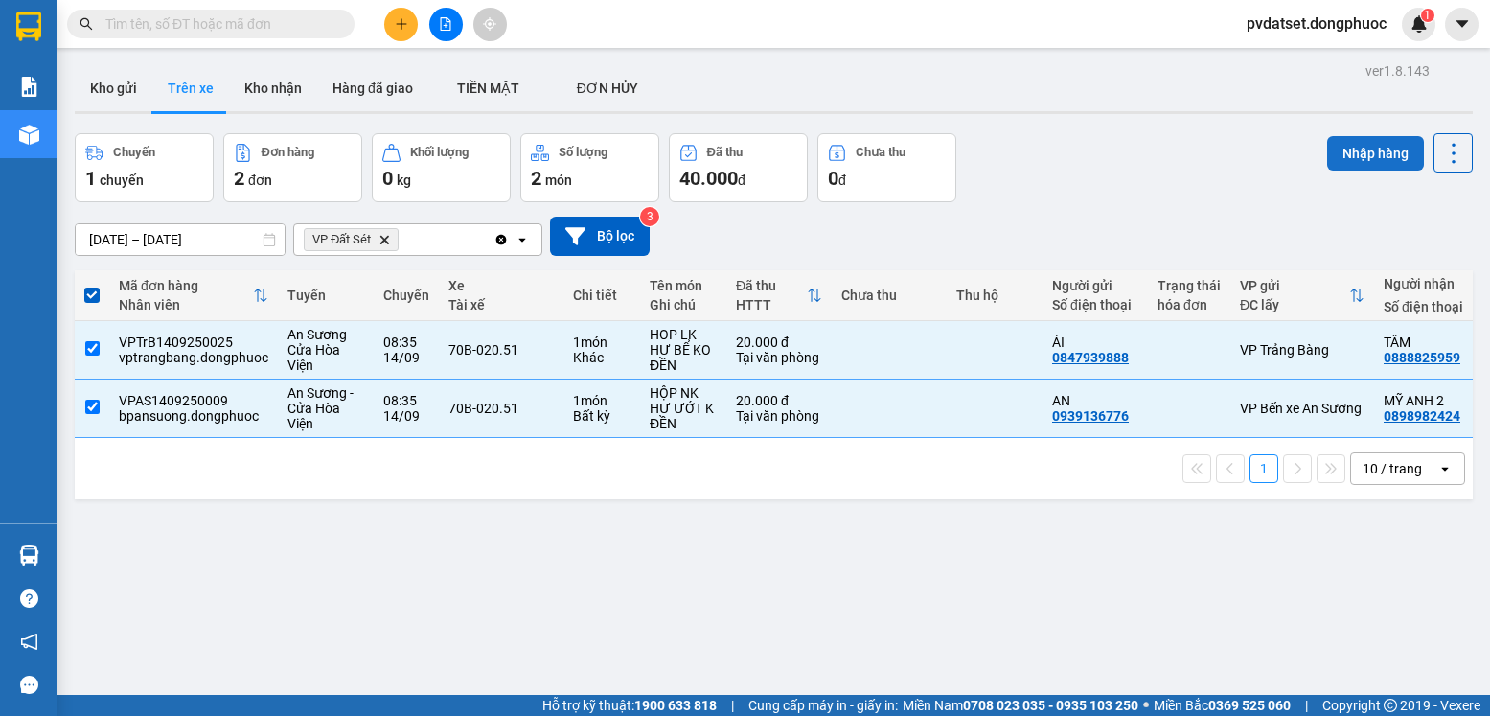
click at [1342, 151] on button "Nhập hàng" at bounding box center [1375, 153] width 97 height 35
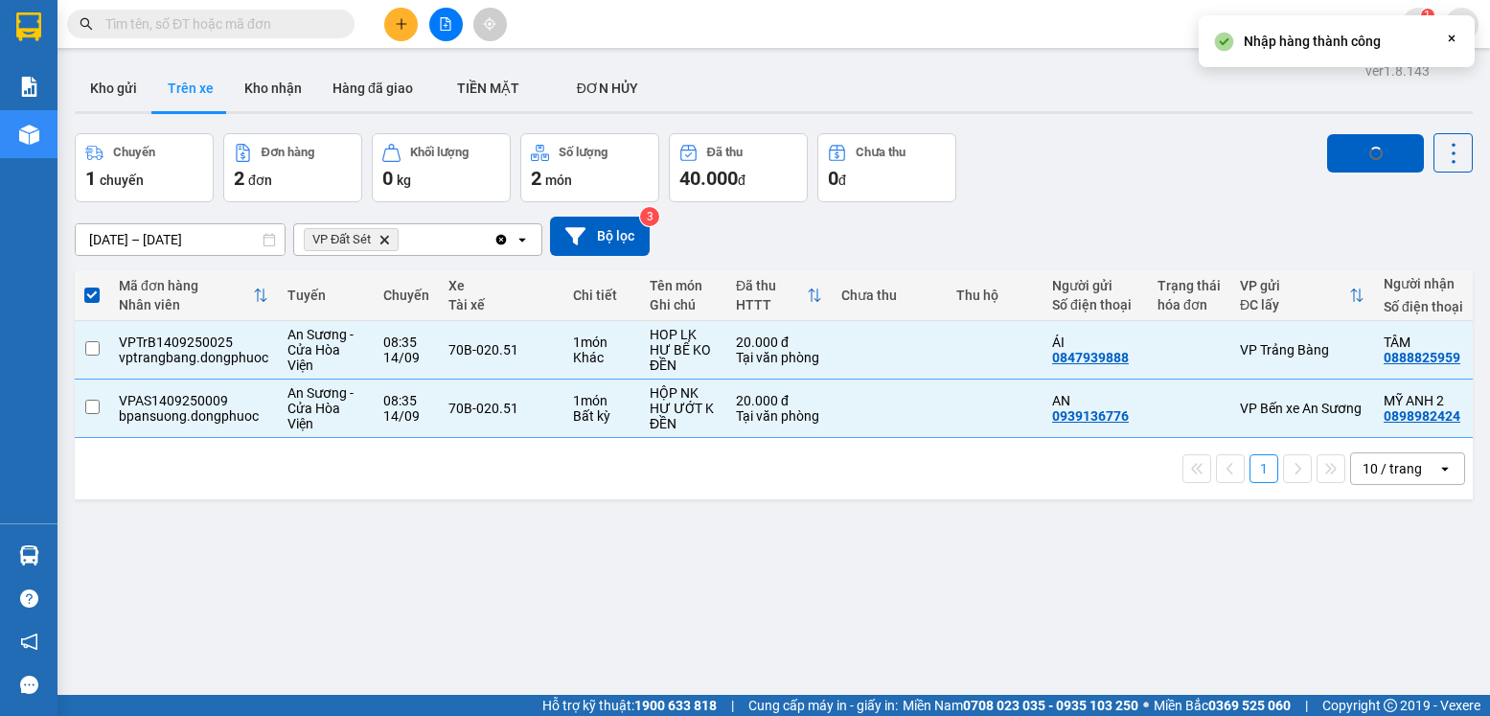
checkbox input "false"
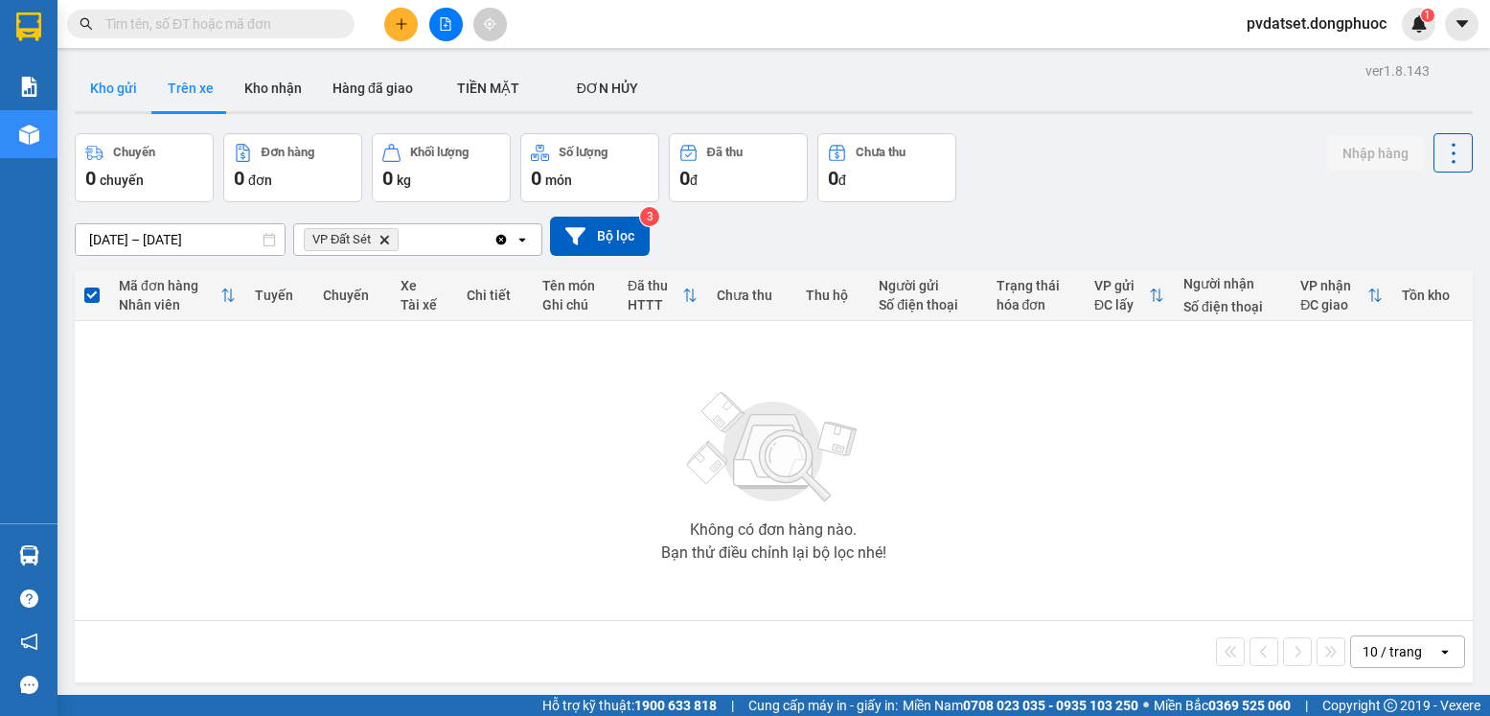
click at [121, 91] on button "Kho gửi" at bounding box center [114, 88] width 78 height 46
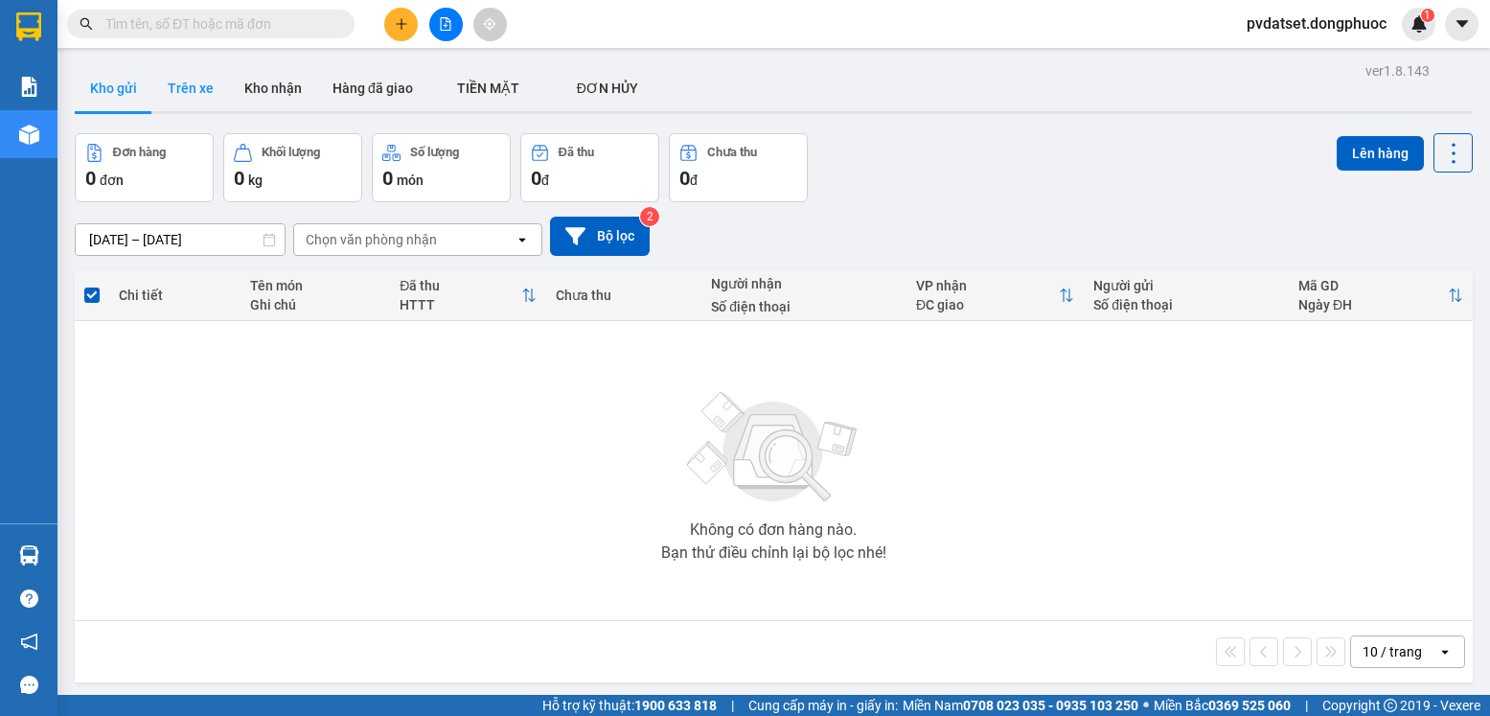
click at [173, 89] on button "Trên xe" at bounding box center [190, 88] width 77 height 46
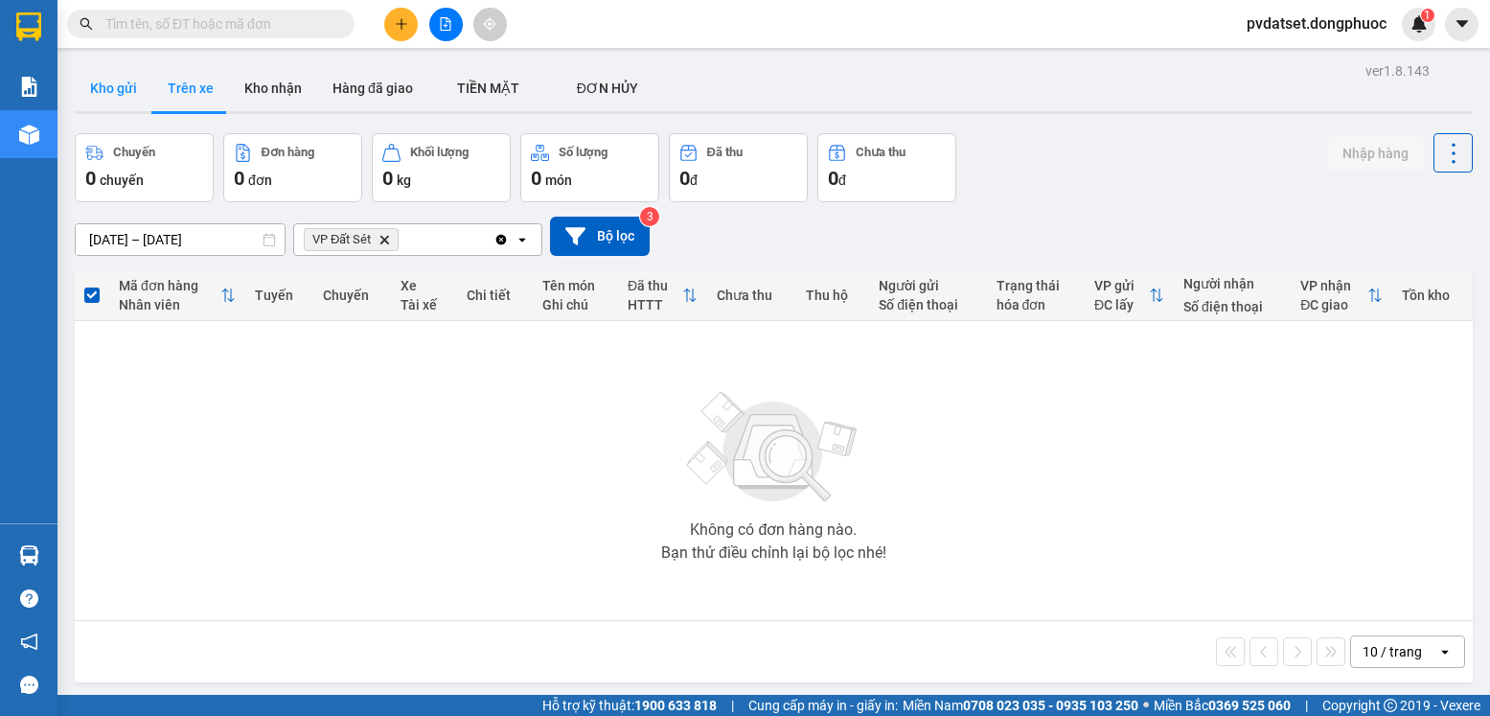
click at [113, 87] on button "Kho gửi" at bounding box center [114, 88] width 78 height 46
